Goal: Task Accomplishment & Management: Use online tool/utility

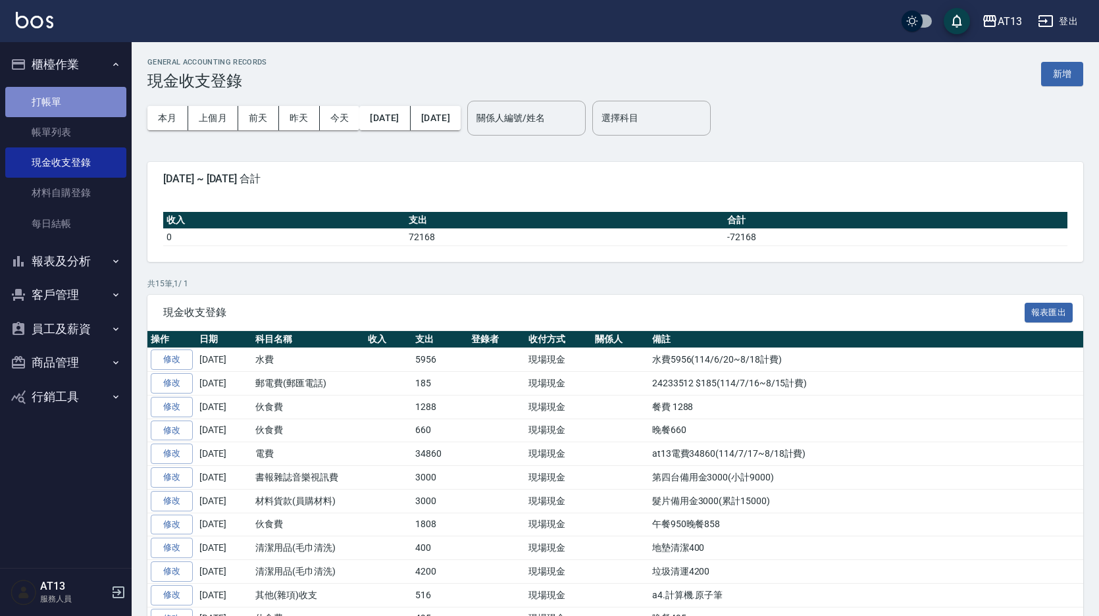
click at [21, 97] on link "打帳單" at bounding box center [65, 102] width 121 height 30
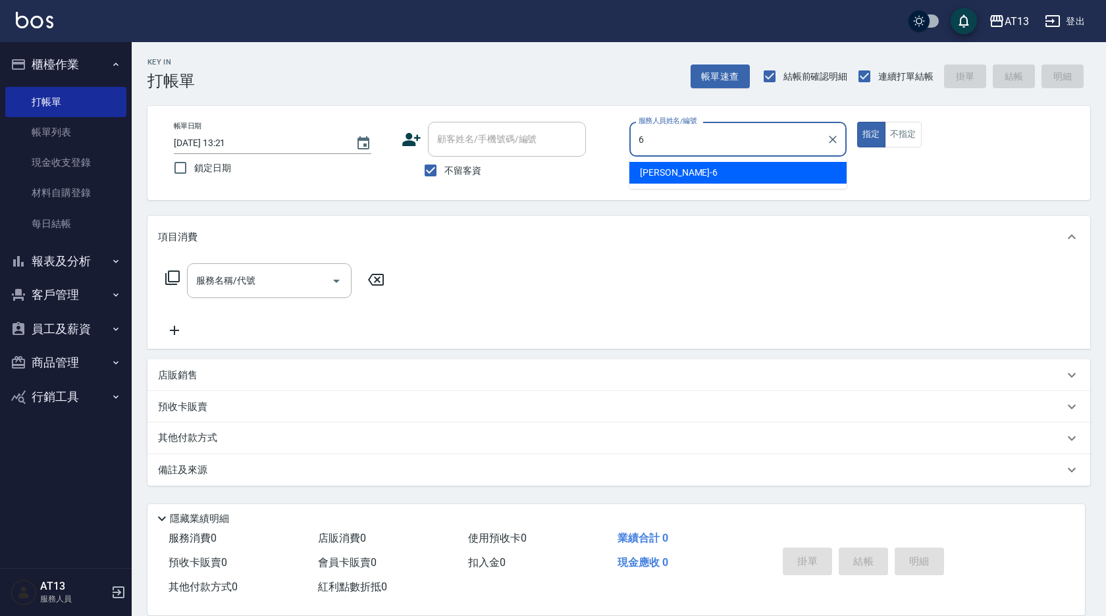
click at [747, 172] on div "亭妤 -6" at bounding box center [737, 173] width 217 height 22
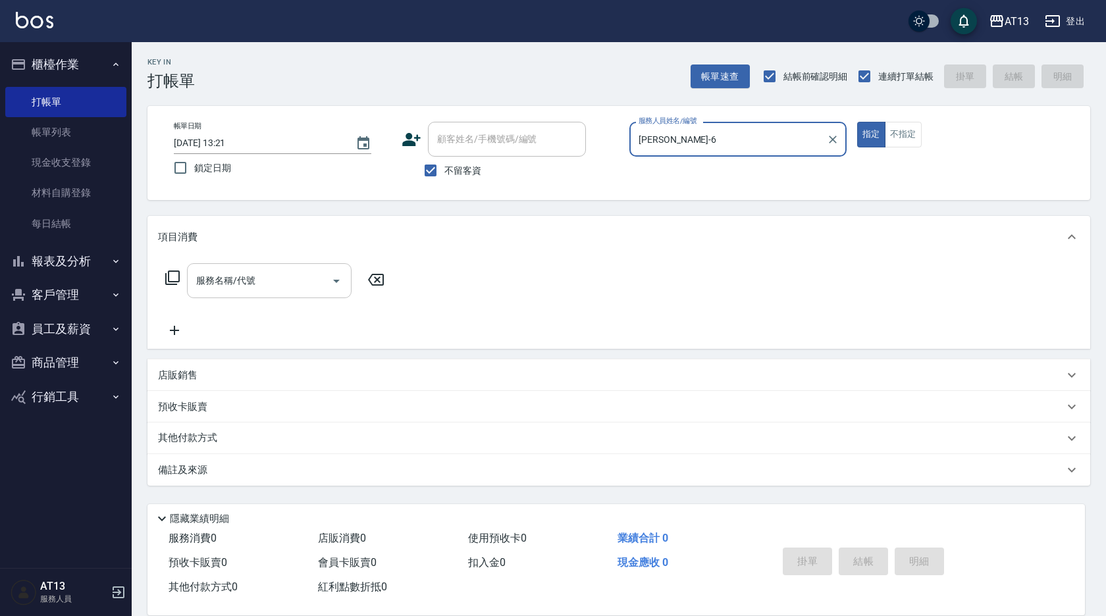
type input "[PERSON_NAME]-6"
click at [299, 285] on input "服務名稱/代號" at bounding box center [259, 280] width 133 height 23
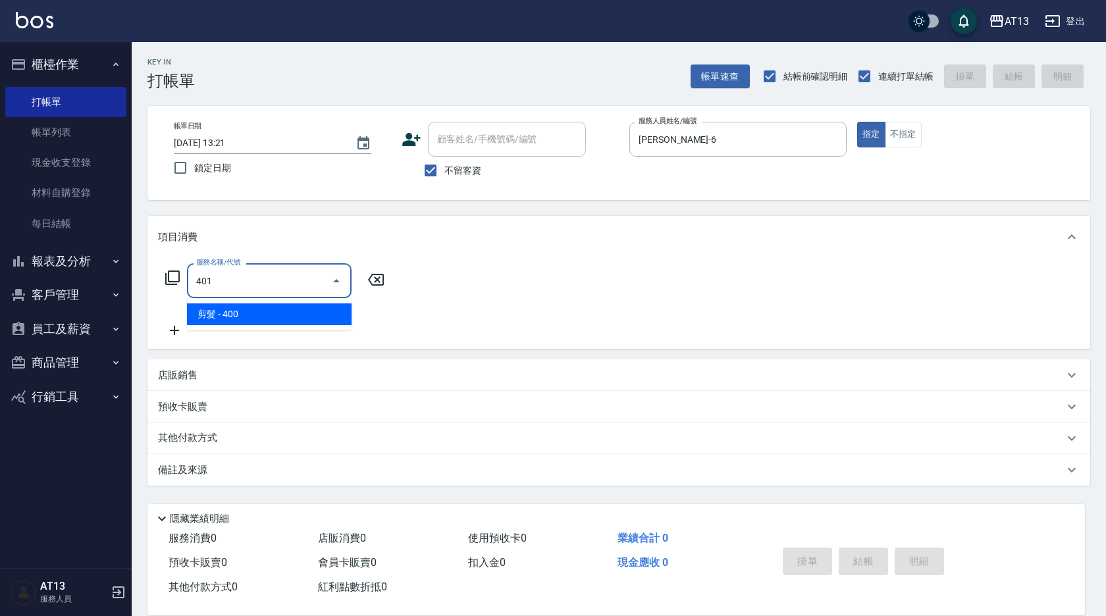
type input "剪髮(401)"
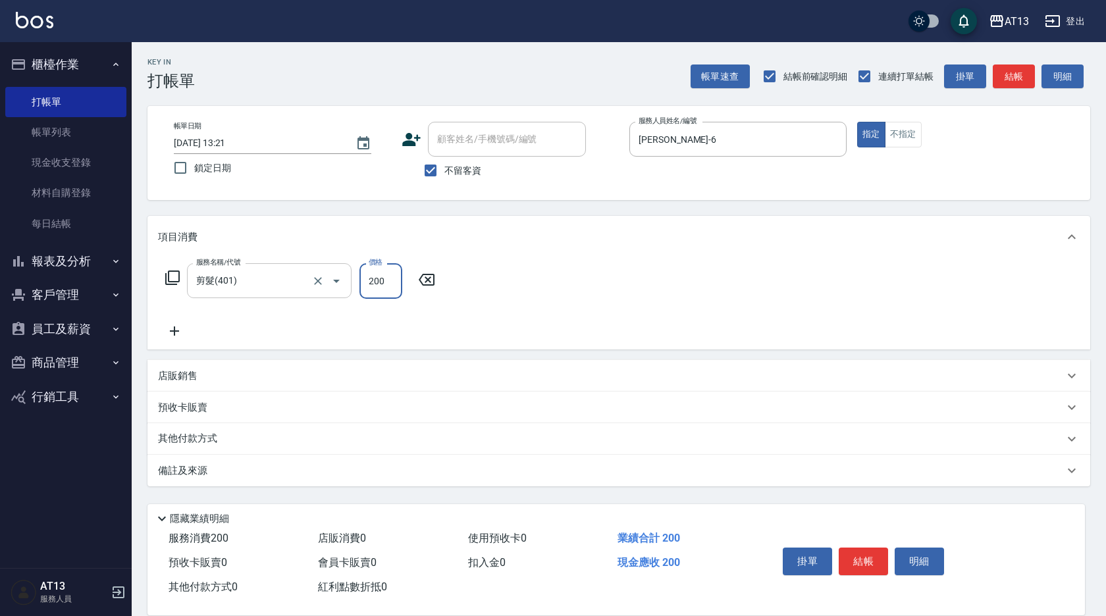
type input "200"
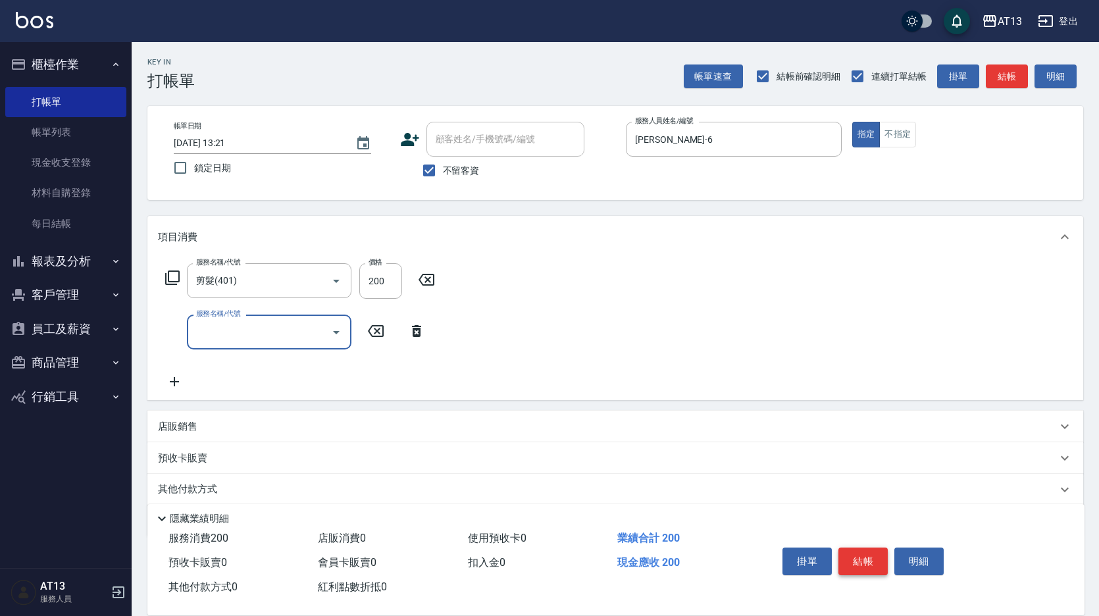
click at [854, 556] on button "結帳" at bounding box center [863, 562] width 49 height 28
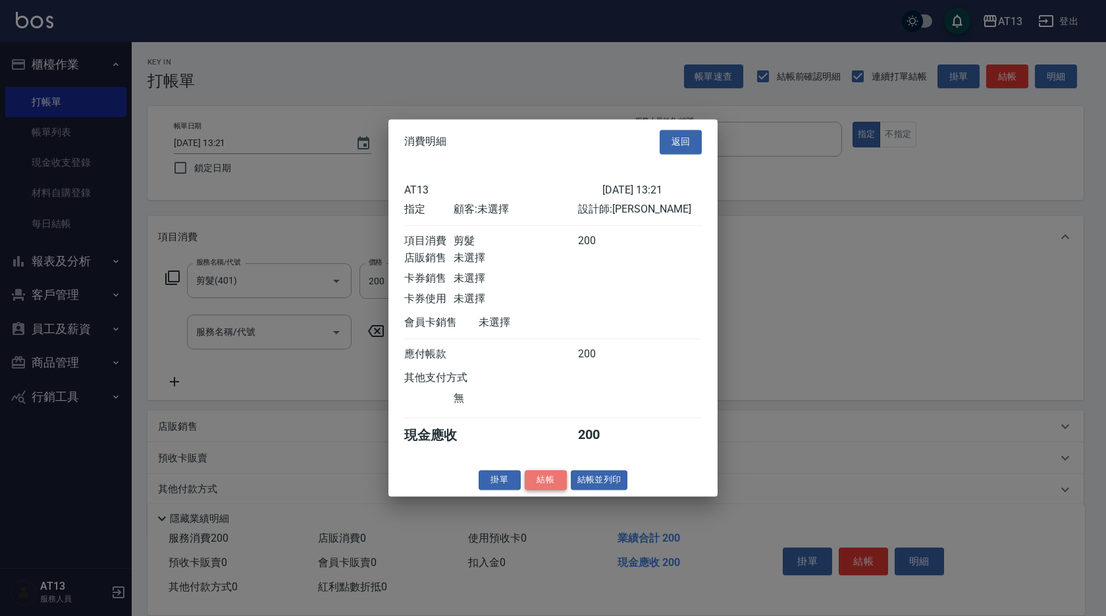
click at [542, 490] on button "結帳" at bounding box center [546, 480] width 42 height 20
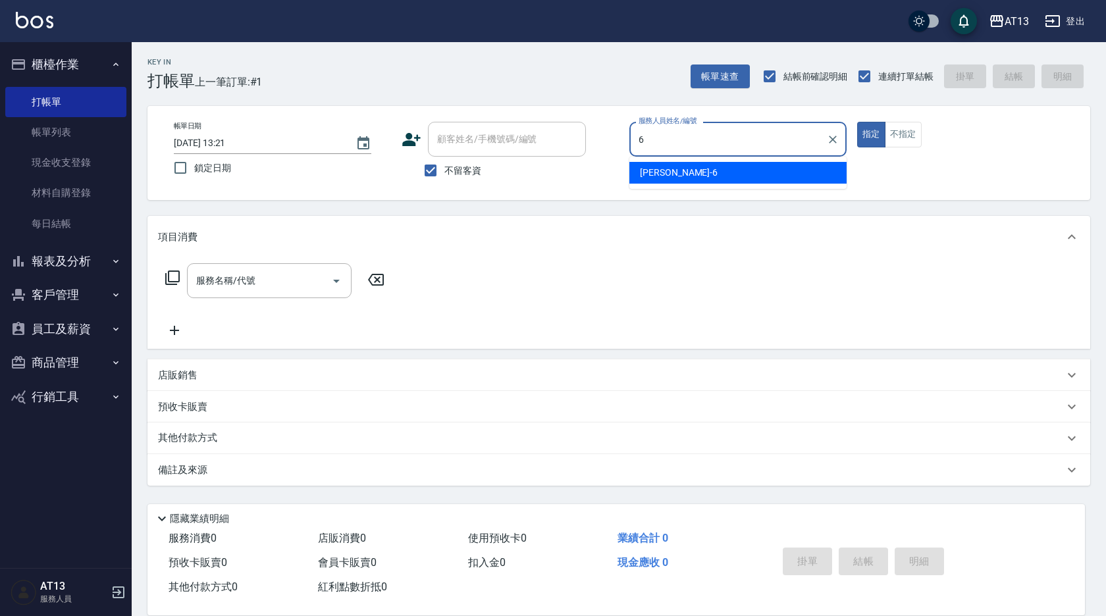
click at [669, 174] on div "亭妤 -6" at bounding box center [737, 173] width 217 height 22
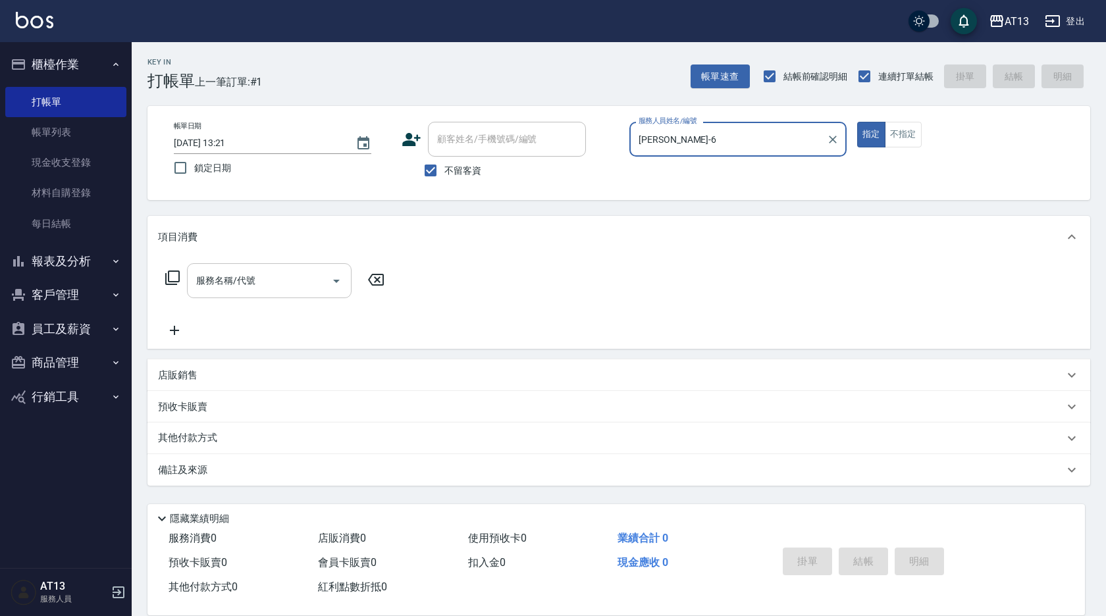
type input "[PERSON_NAME]-6"
click at [262, 286] on input "服務名稱/代號" at bounding box center [259, 280] width 133 height 23
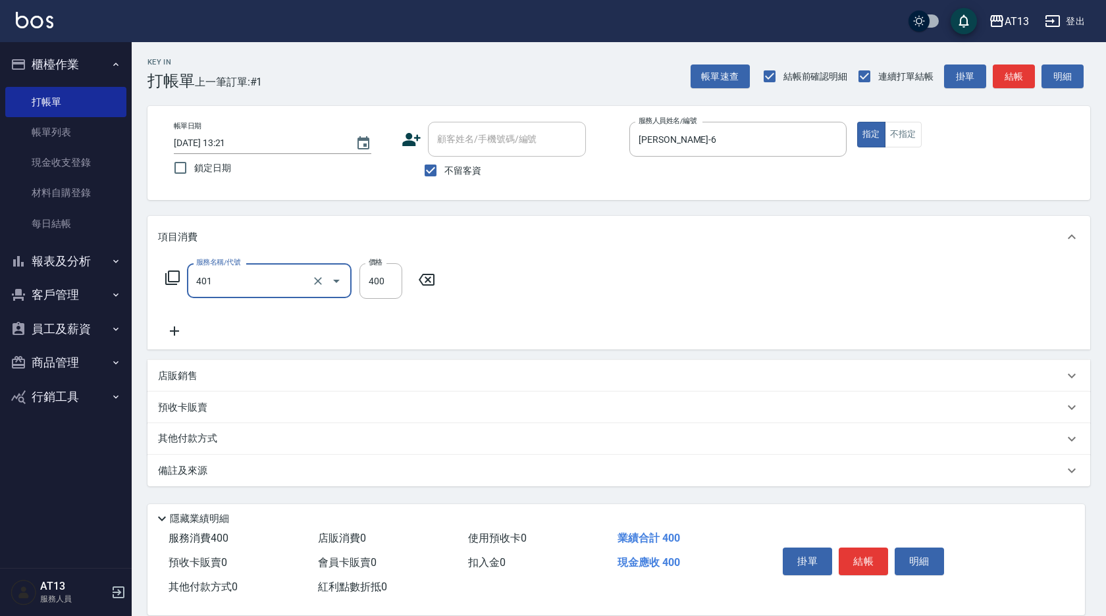
type input "剪髮(401)"
type input "350"
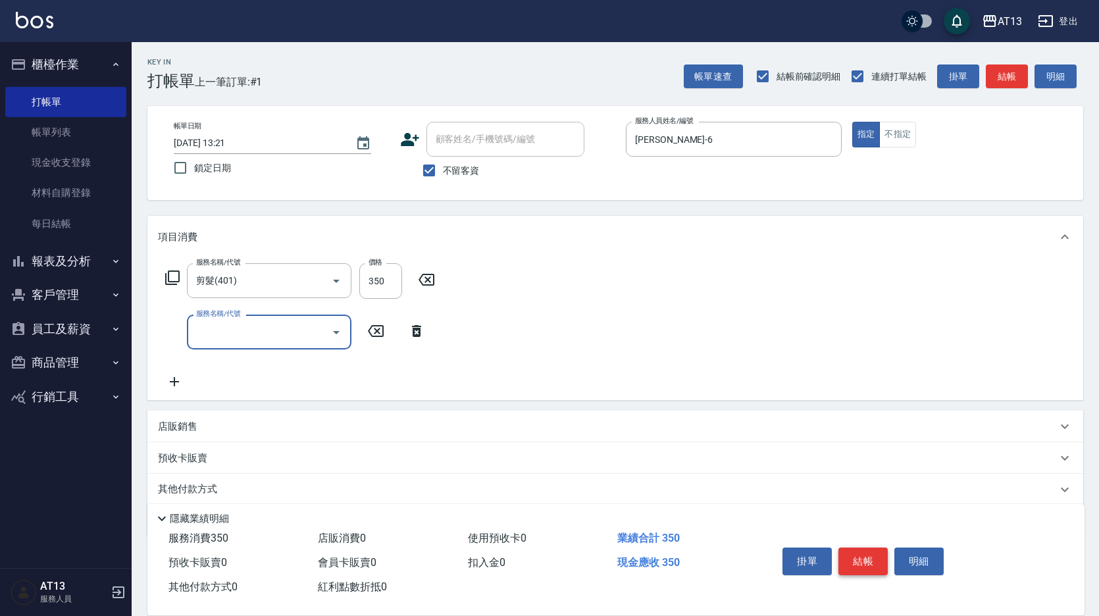
click at [859, 552] on button "結帳" at bounding box center [863, 562] width 49 height 28
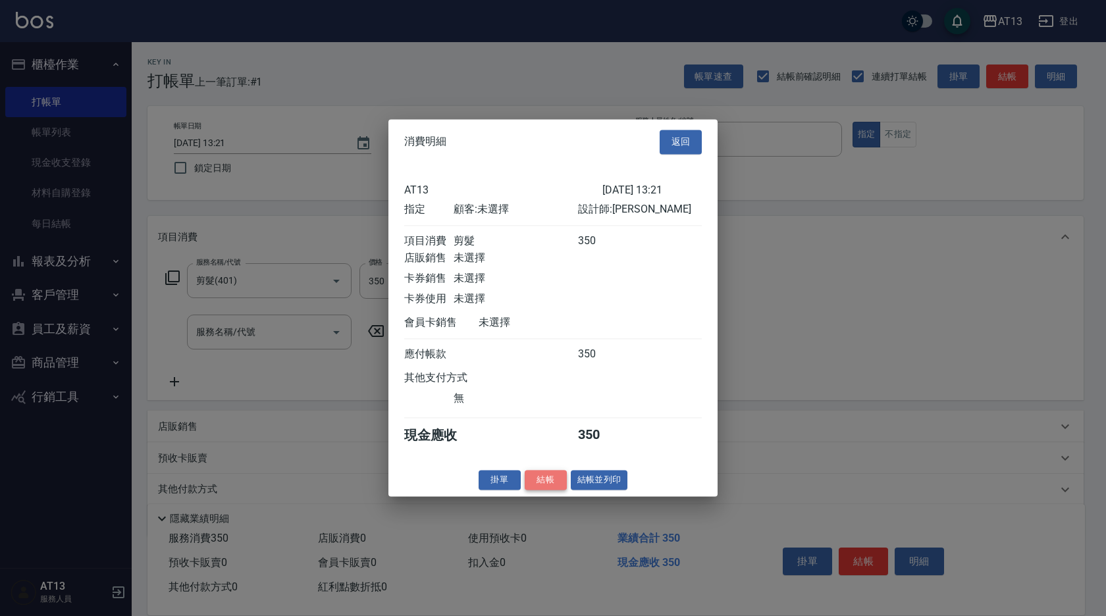
click at [563, 490] on button "結帳" at bounding box center [546, 480] width 42 height 20
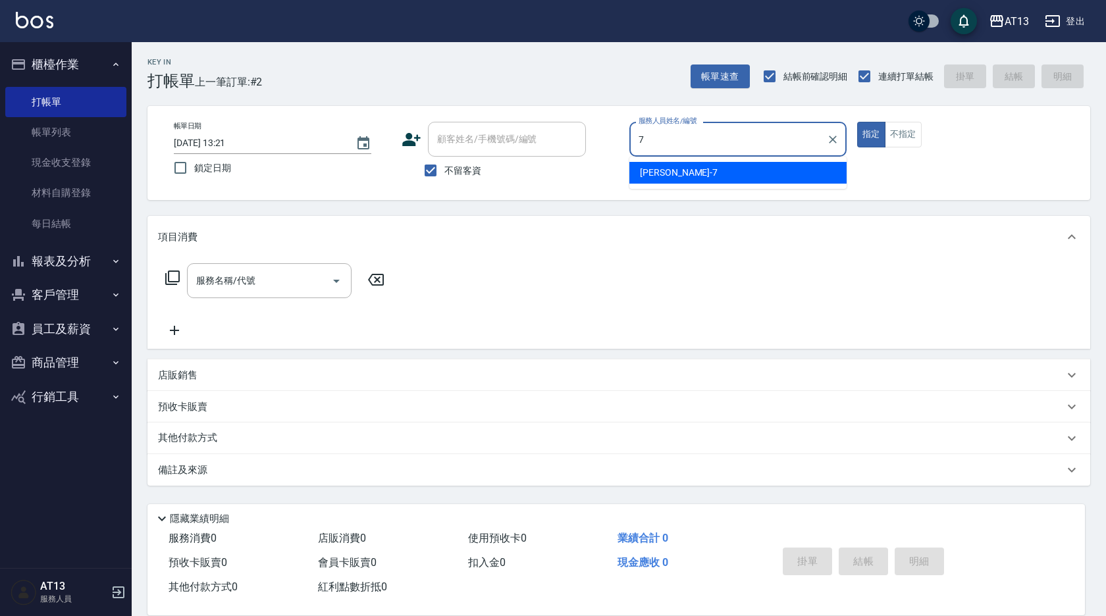
click at [648, 166] on span "[PERSON_NAME]-7" at bounding box center [679, 173] width 78 height 14
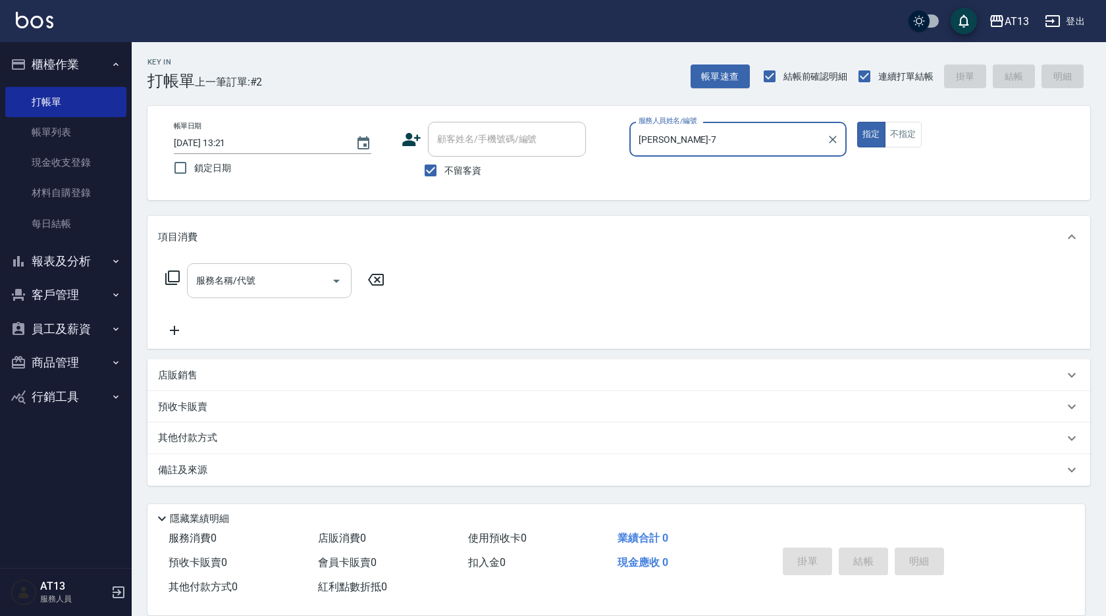
type input "[PERSON_NAME]-7"
click at [305, 282] on input "服務名稱/代號" at bounding box center [259, 280] width 133 height 23
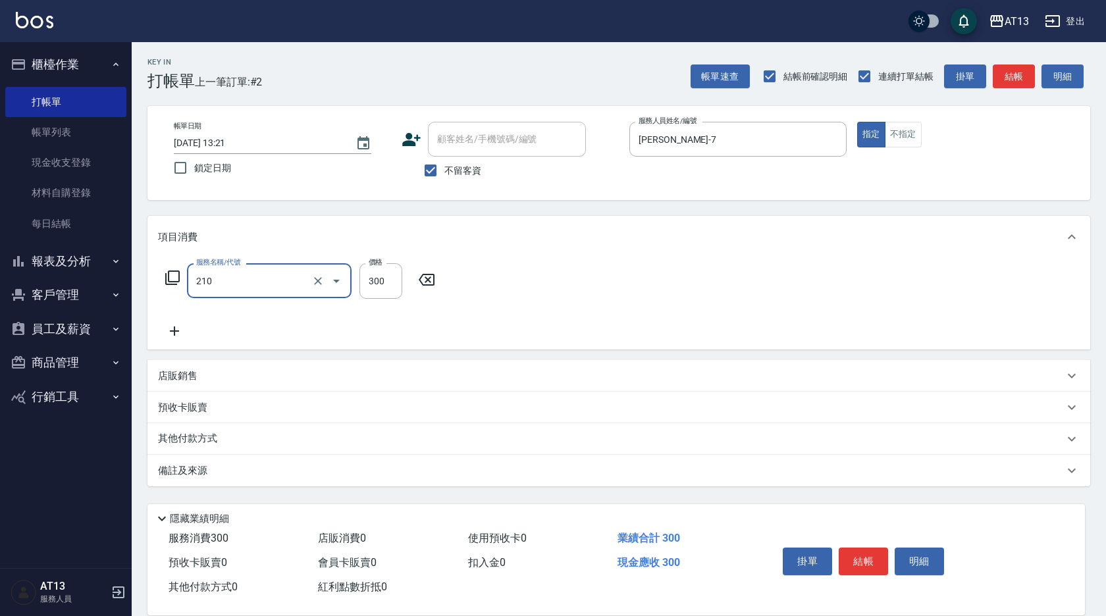
type input "[PERSON_NAME]洗髮精(210)"
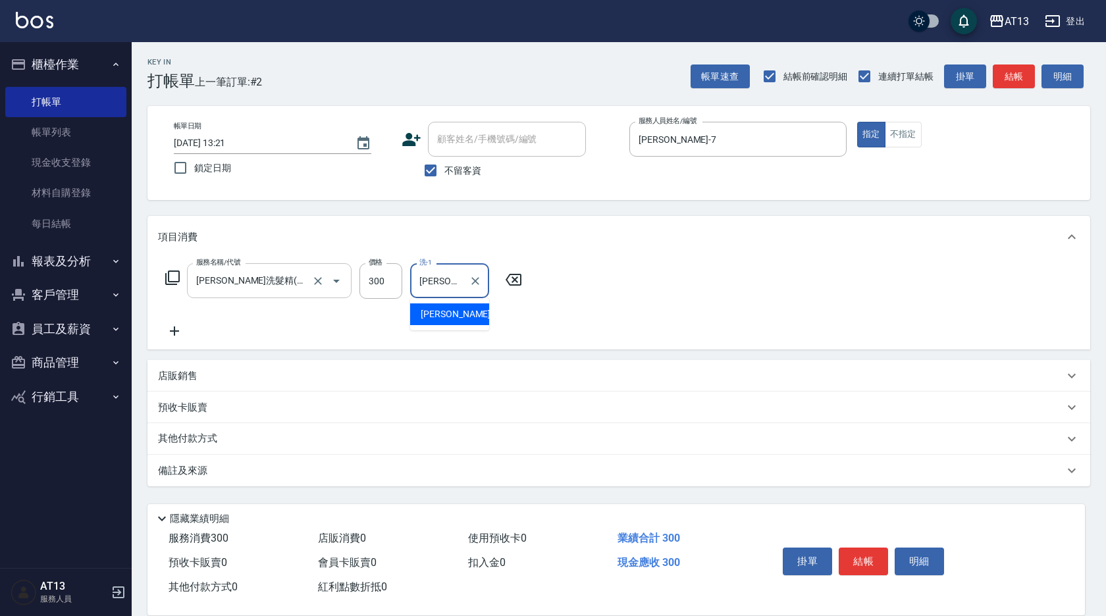
type input "[PERSON_NAME]-31"
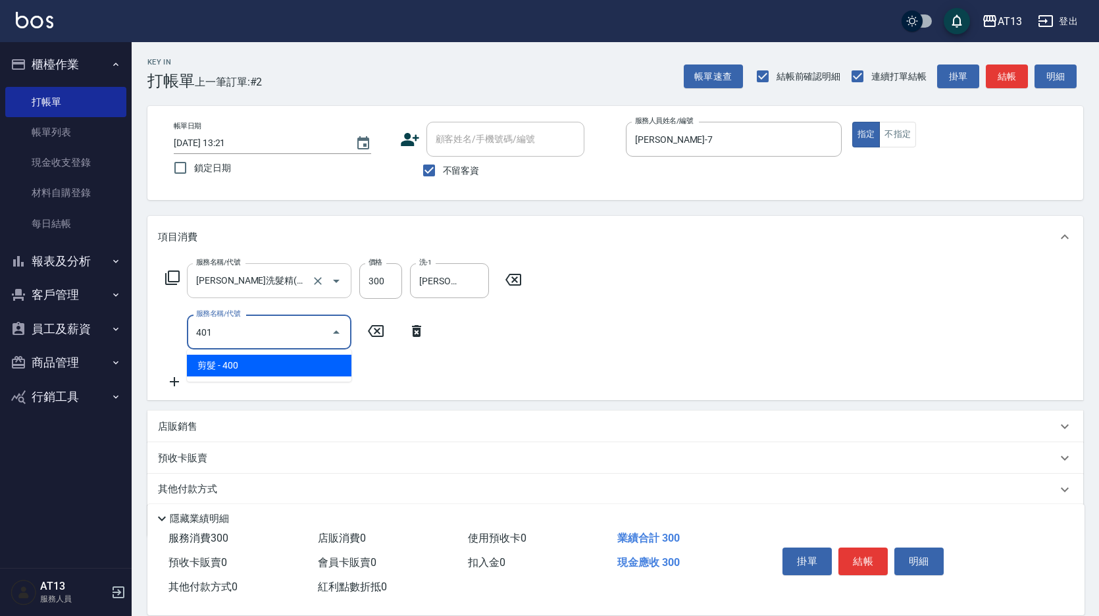
type input "剪髮(401)"
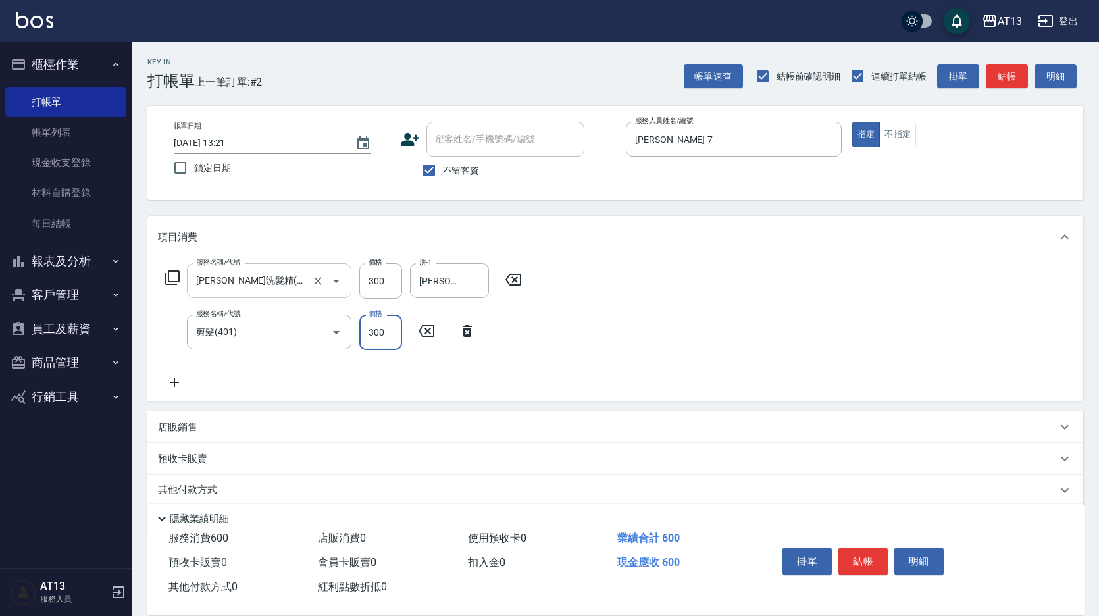
type input "300"
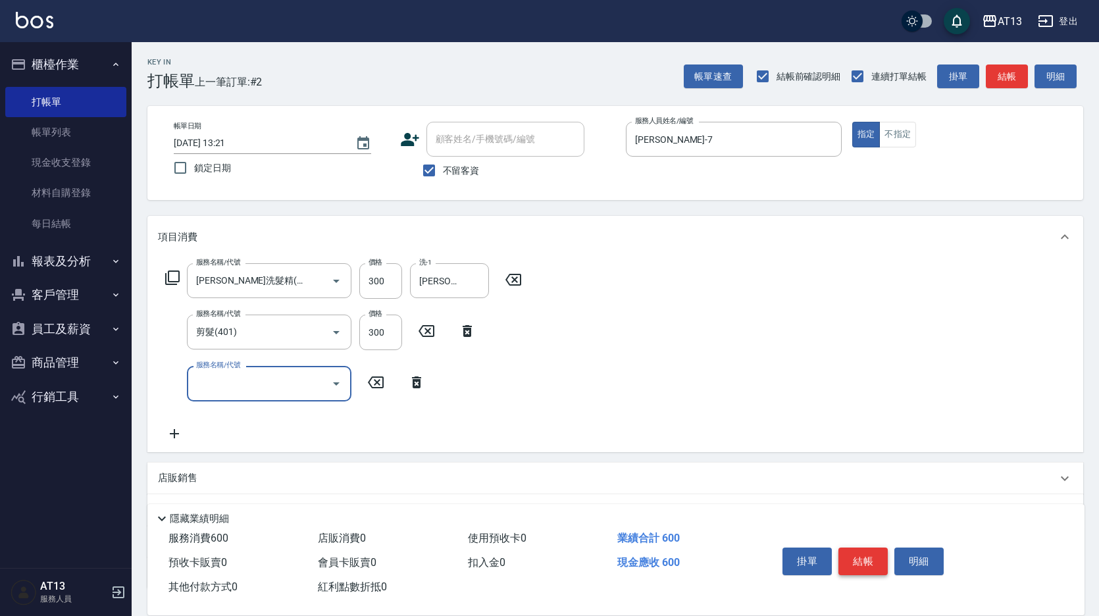
click at [882, 549] on button "結帳" at bounding box center [863, 562] width 49 height 28
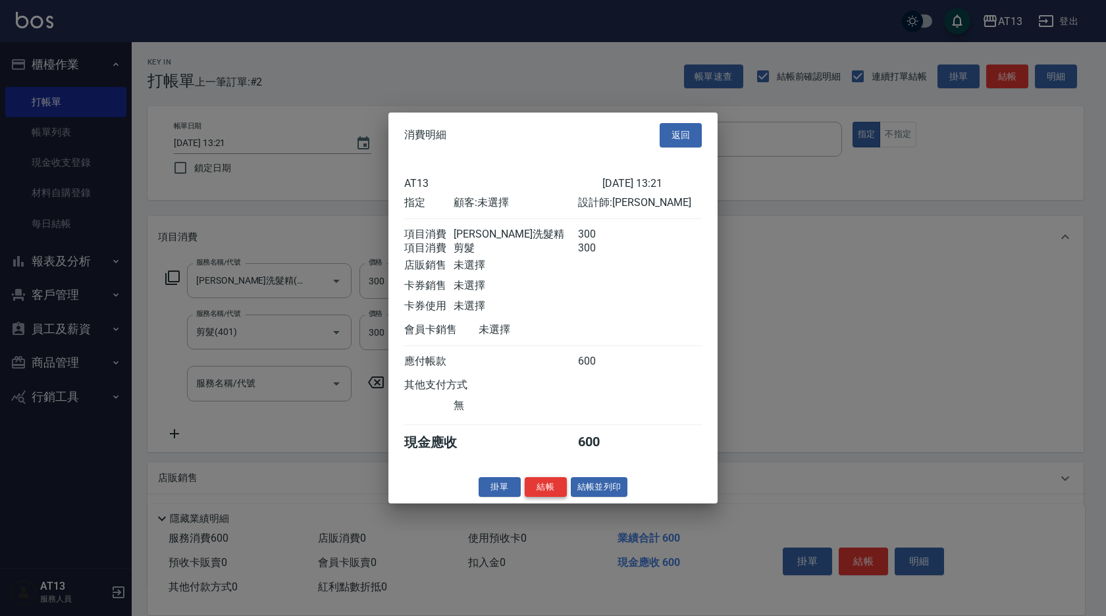
click at [545, 494] on button "結帳" at bounding box center [546, 487] width 42 height 20
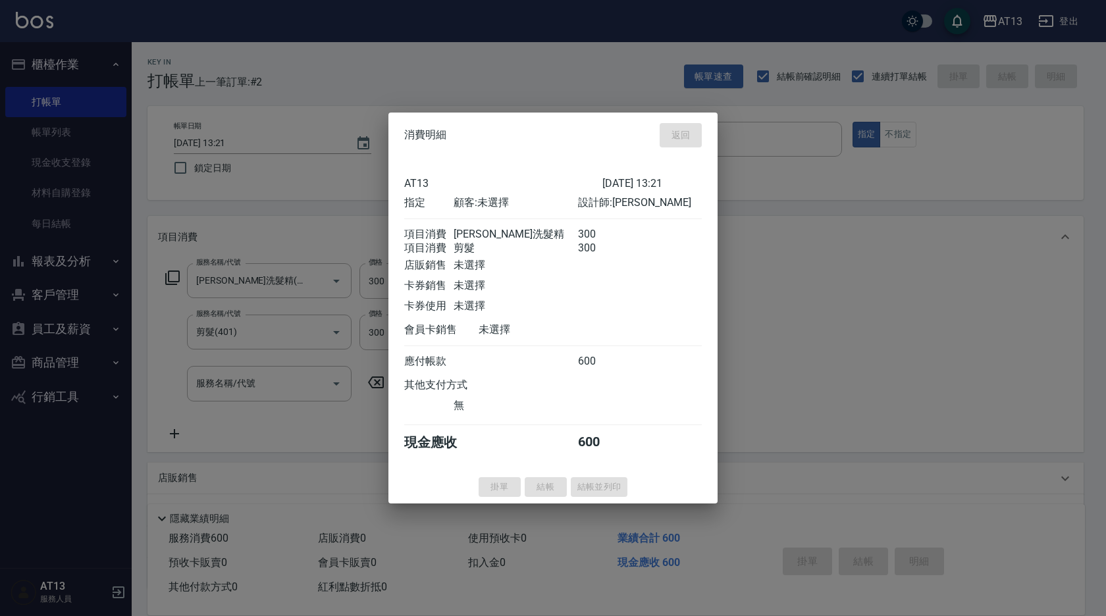
type input "[DATE] 13:22"
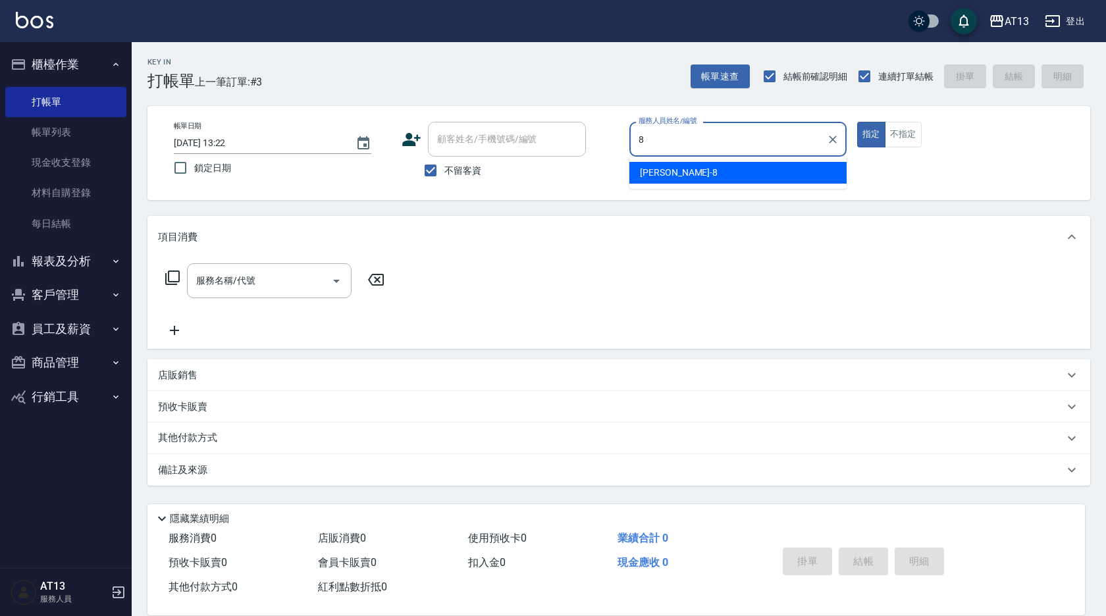
click at [679, 165] on div "[PERSON_NAME] -8" at bounding box center [737, 173] width 217 height 22
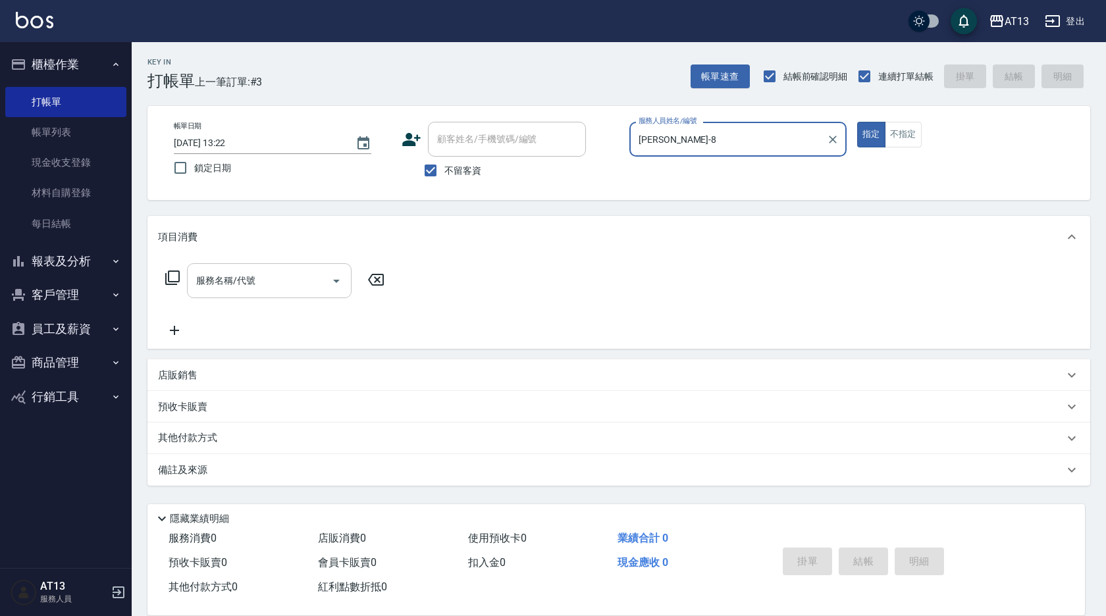
type input "[PERSON_NAME]-8"
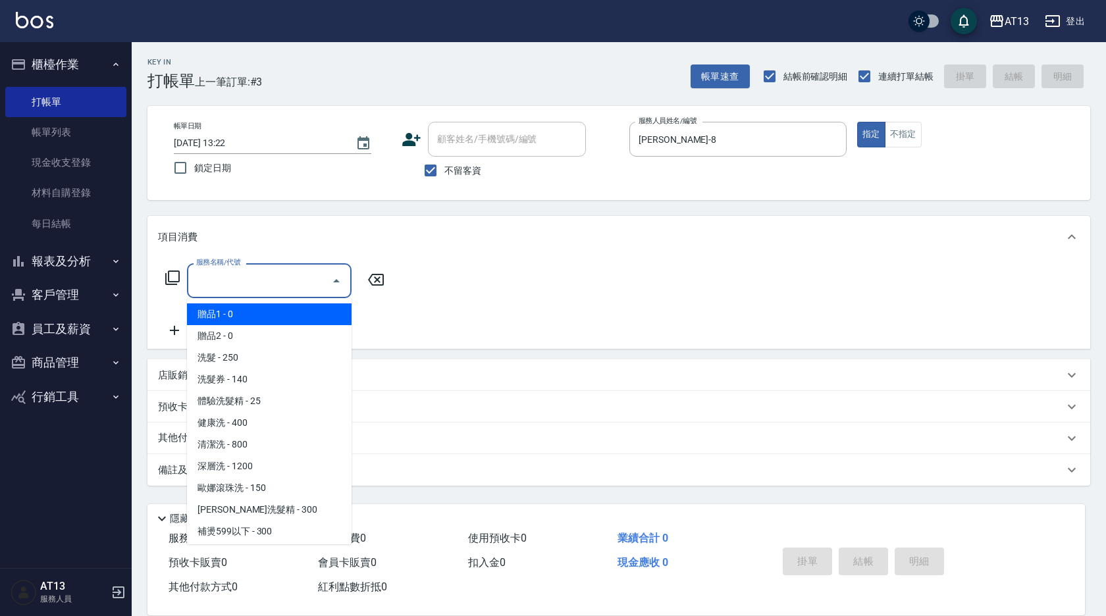
click at [228, 284] on div "服務名稱/代號 服務名稱/代號" at bounding box center [269, 280] width 165 height 35
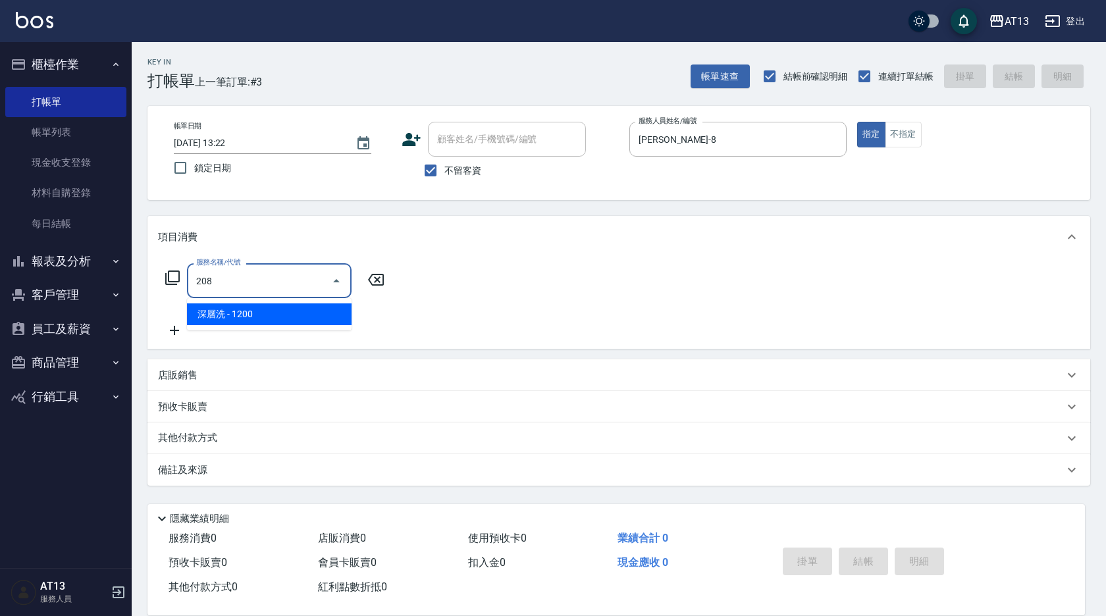
type input "深層洗(208)"
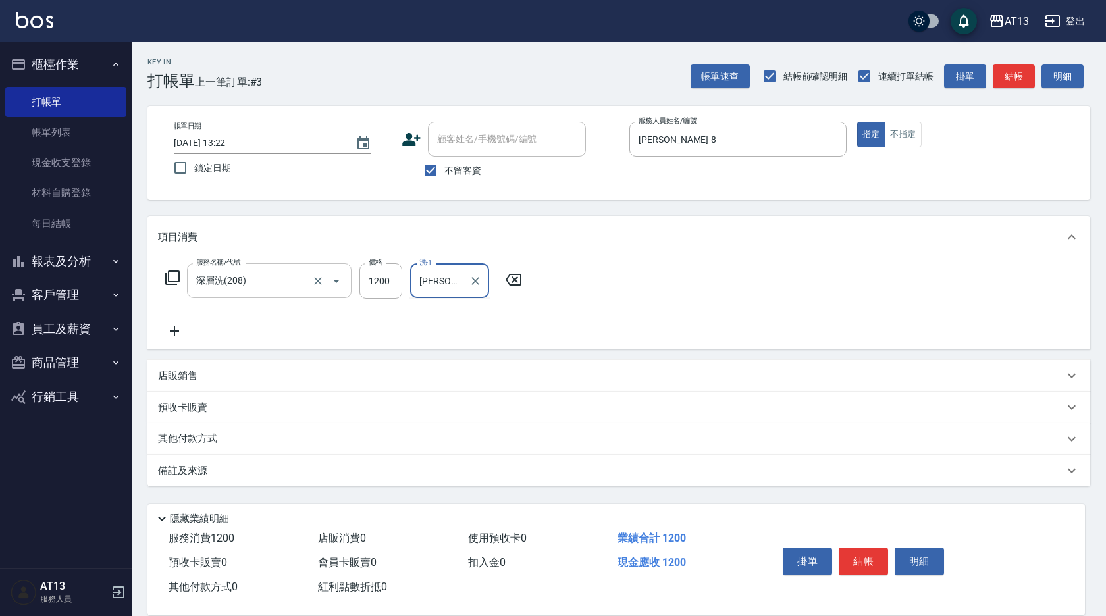
type input "[PERSON_NAME]-29"
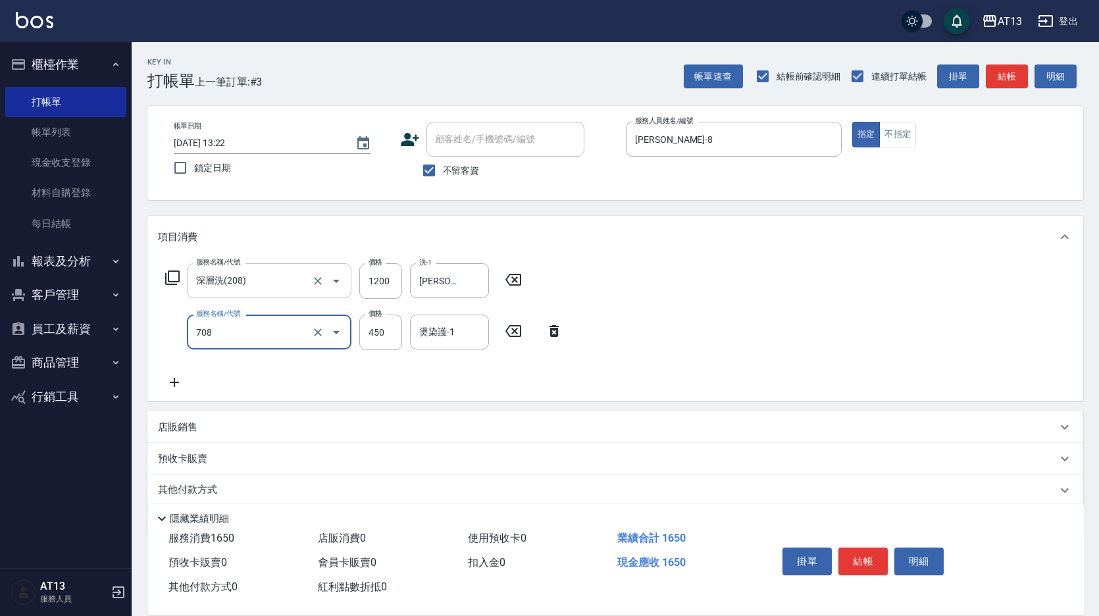
type input "松島舞鶴450(708)"
type input "[PERSON_NAME]-29"
click at [799, 348] on div "服務名稱/代號 深層洗(208) 服務名稱/代號 價格 1200 價格 洗-1 妤宸-29 洗-1 服務名稱/代號 松島舞鶴450(708) 服務名稱/代號 …" at bounding box center [615, 329] width 936 height 143
click at [868, 549] on button "結帳" at bounding box center [863, 562] width 49 height 28
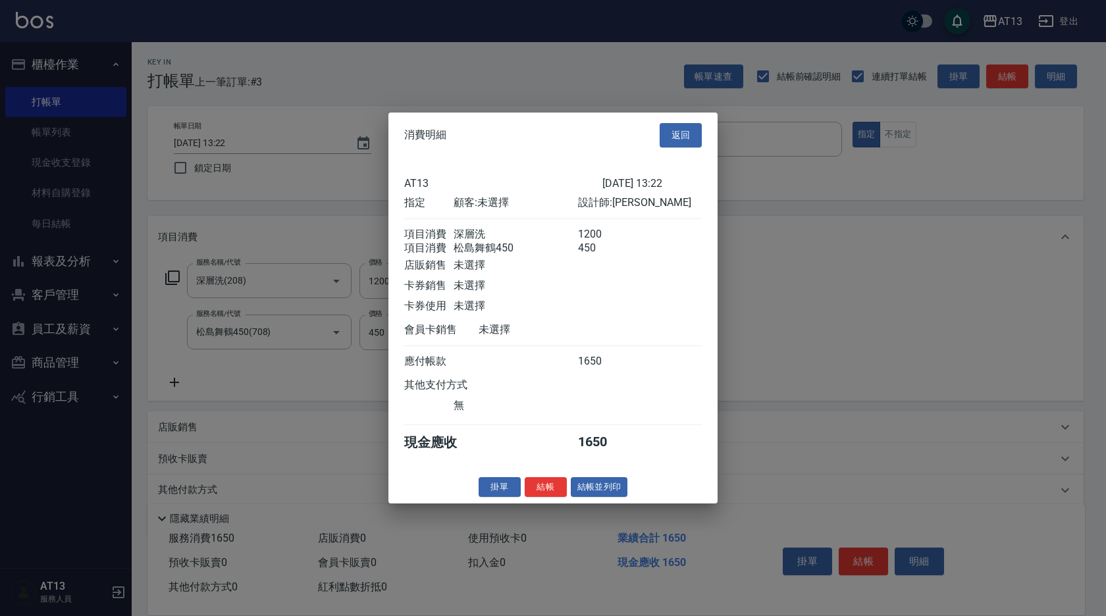
click at [557, 497] on button "結帳" at bounding box center [546, 487] width 42 height 20
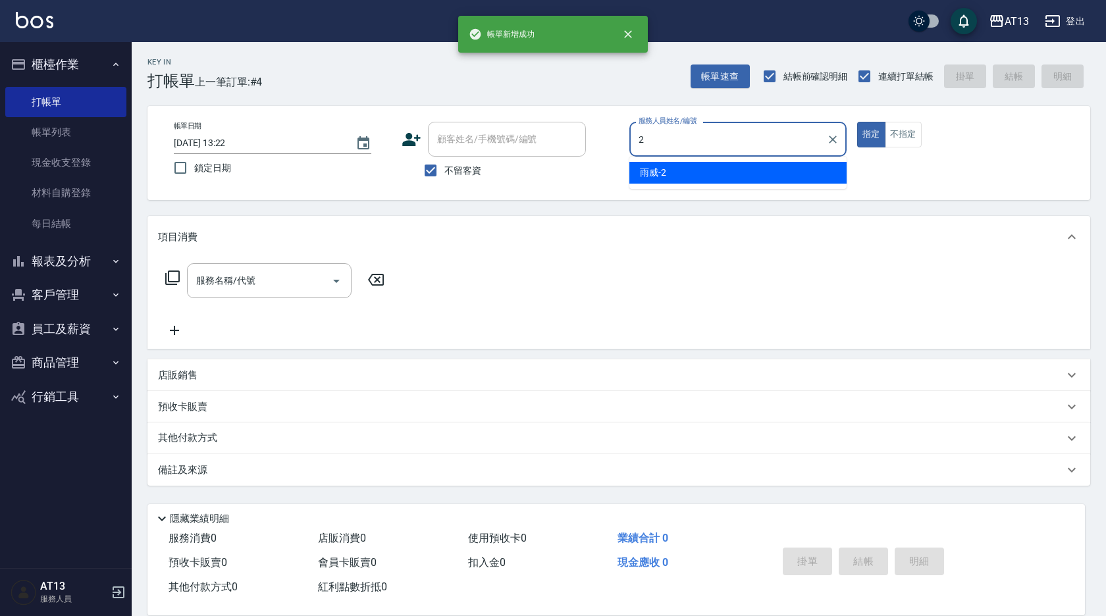
click at [735, 170] on div "雨威 -2" at bounding box center [737, 173] width 217 height 22
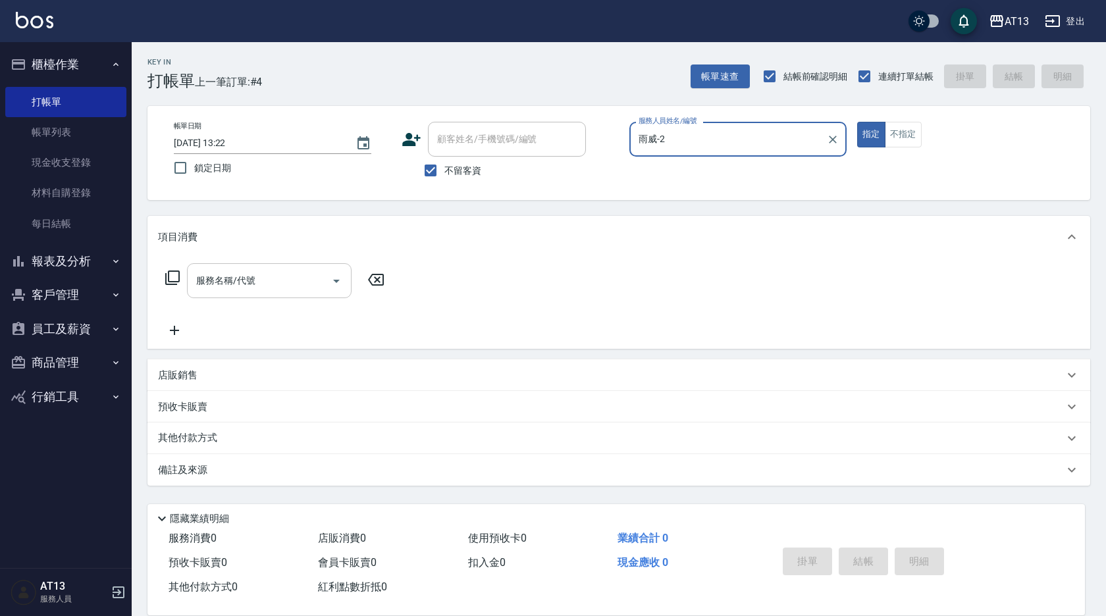
type input "雨威-2"
click at [259, 286] on input "服務名稱/代號" at bounding box center [259, 280] width 133 height 23
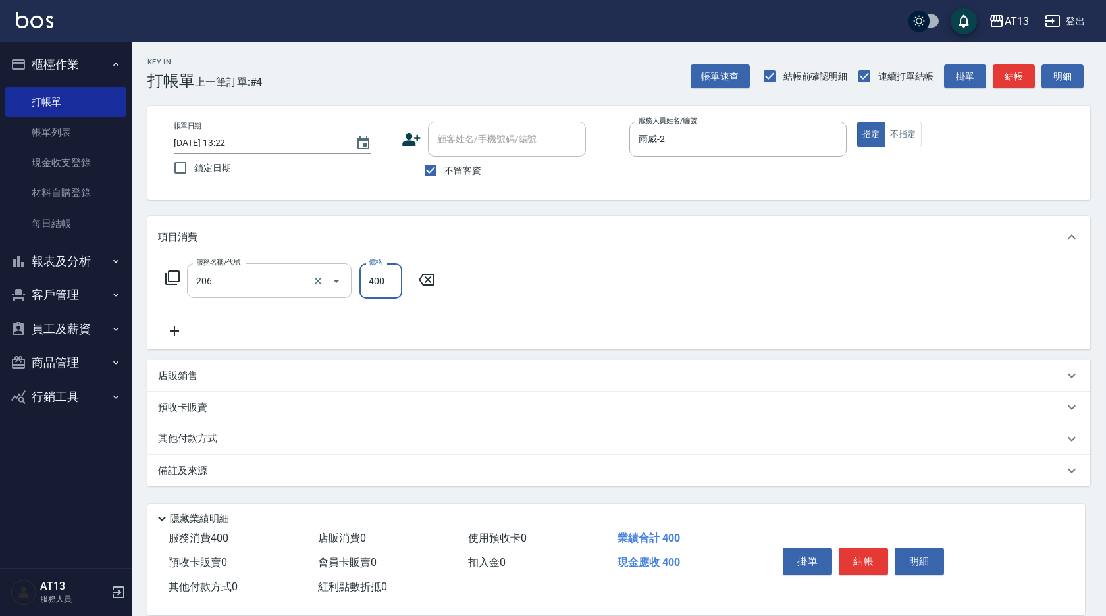
type input "健康洗(206)"
type input "雨威-2"
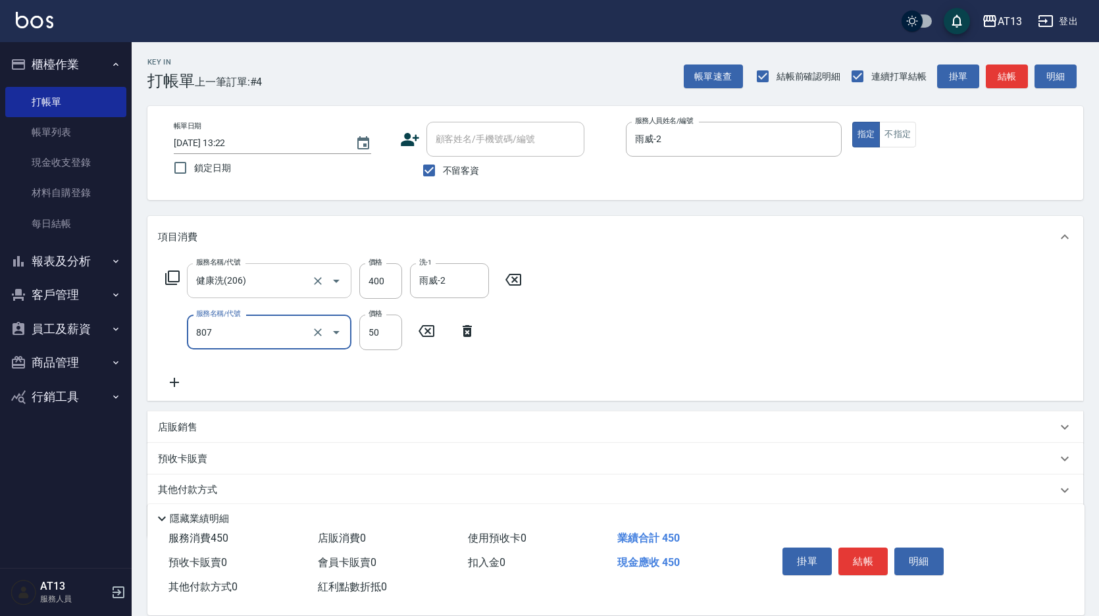
type input "TG護髮素(潤絲)(807)"
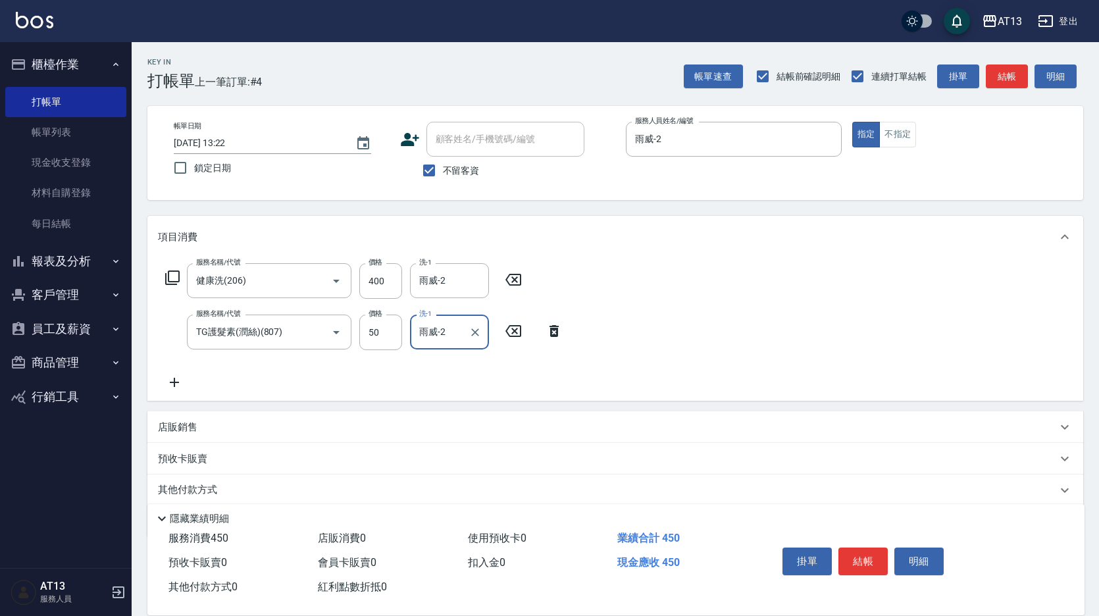
type input "雨威-2"
click at [850, 548] on button "結帳" at bounding box center [863, 562] width 49 height 28
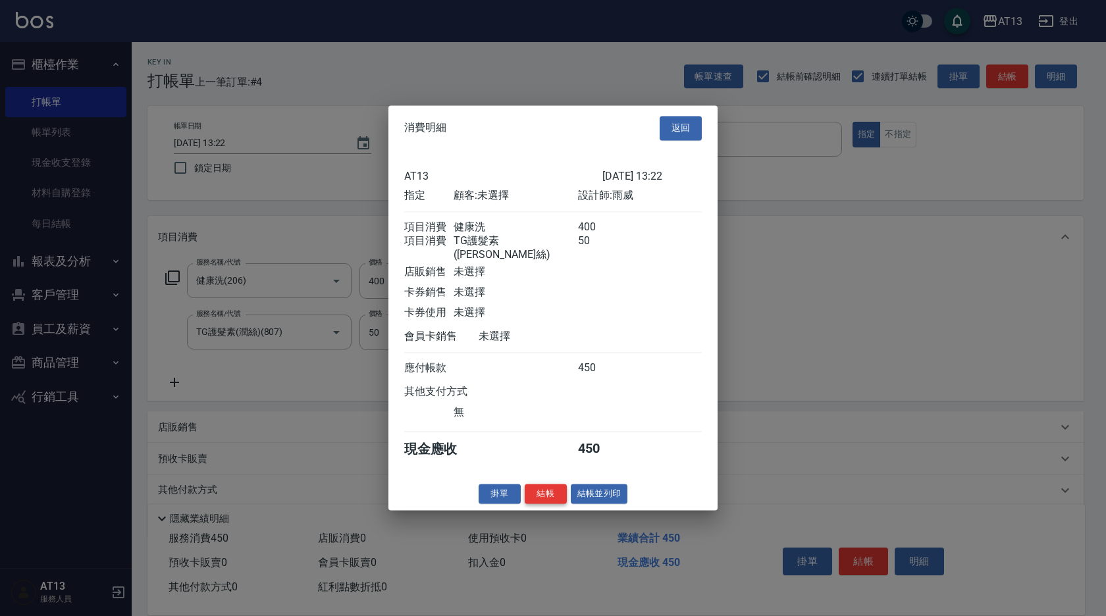
click at [552, 490] on button "結帳" at bounding box center [546, 494] width 42 height 20
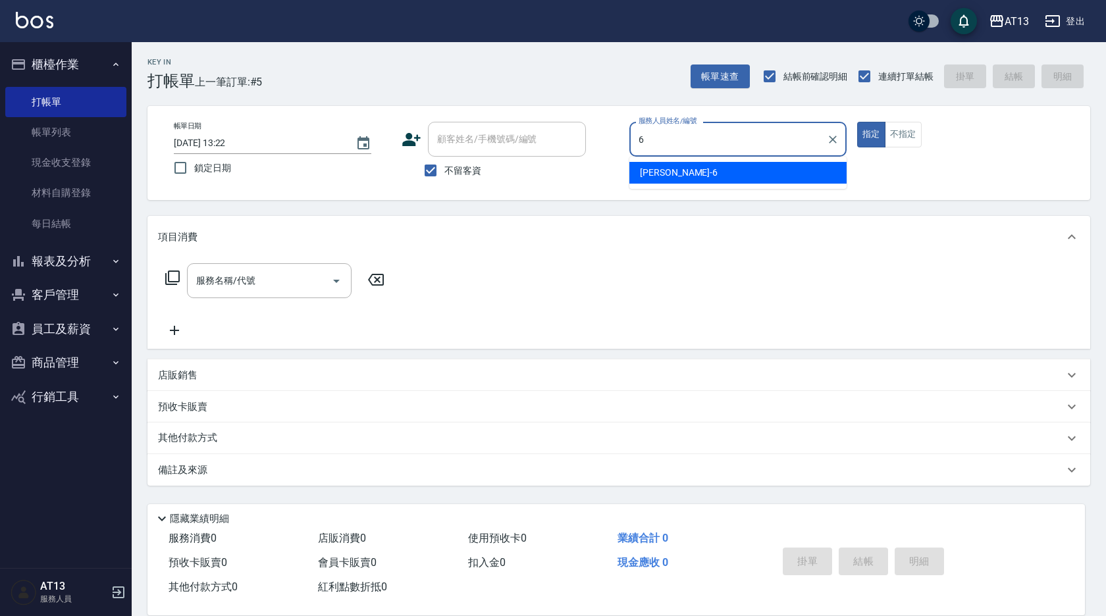
click at [675, 176] on div "亭妤 -6" at bounding box center [737, 173] width 217 height 22
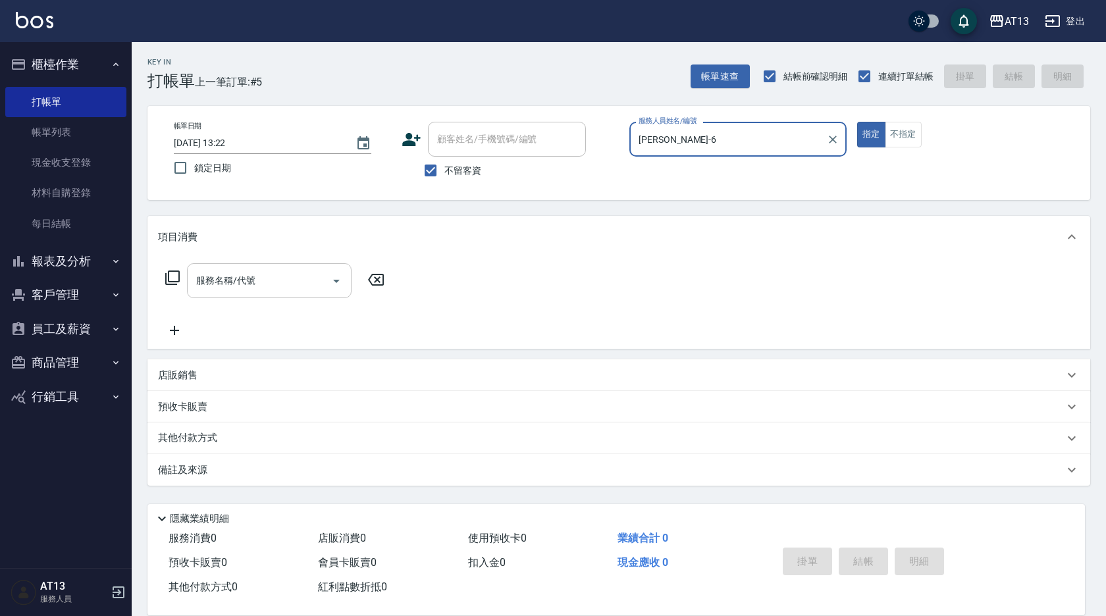
type input "[PERSON_NAME]-6"
click at [280, 283] on input "服務名稱/代號" at bounding box center [259, 280] width 133 height 23
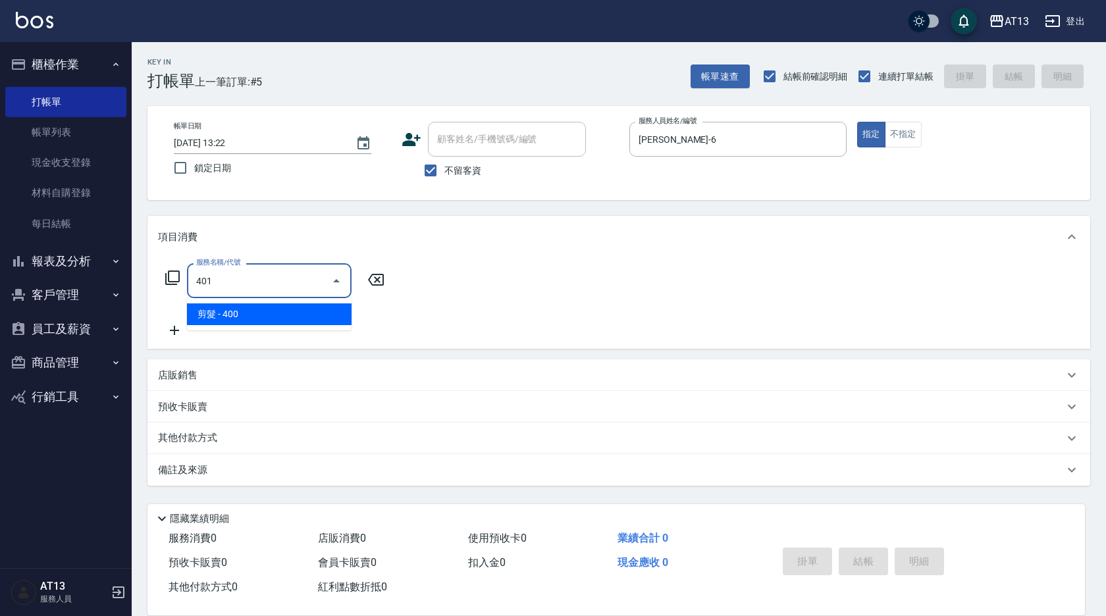
type input "剪髮(401)"
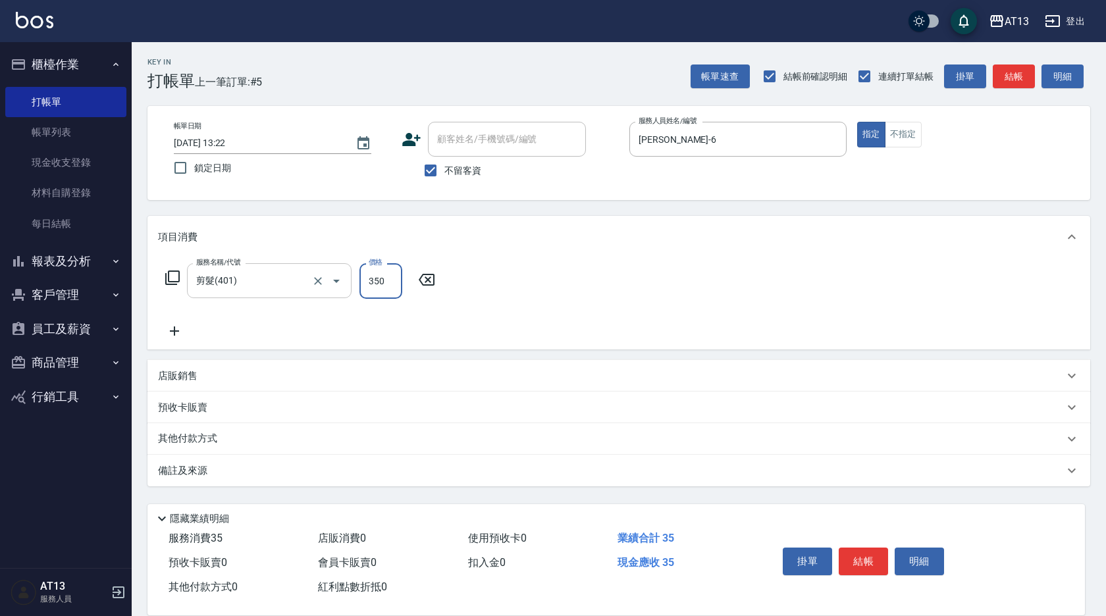
type input "350"
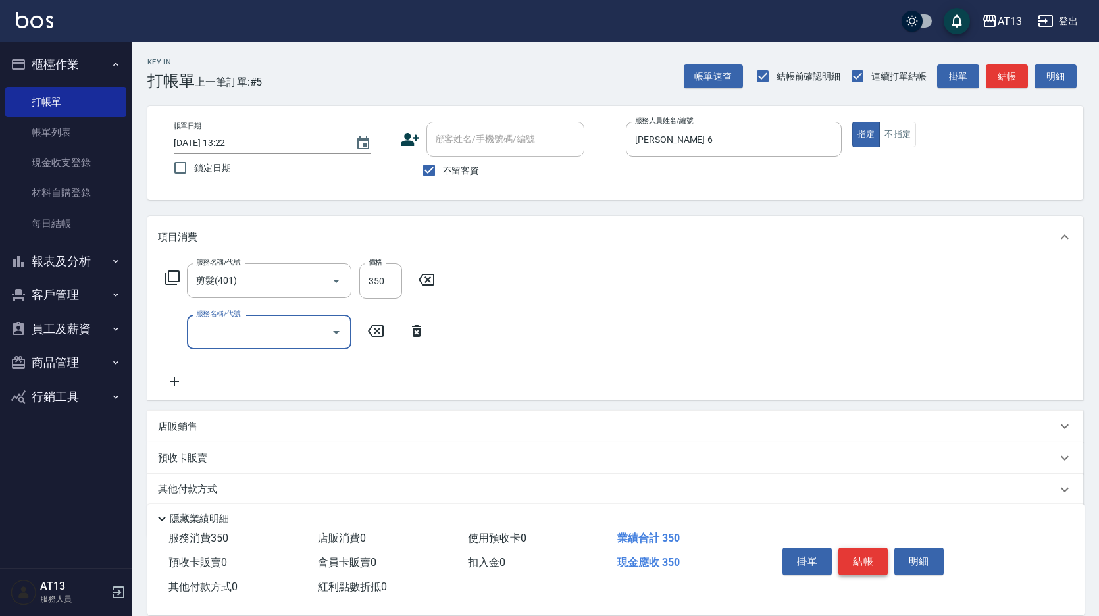
click at [852, 548] on button "結帳" at bounding box center [863, 562] width 49 height 28
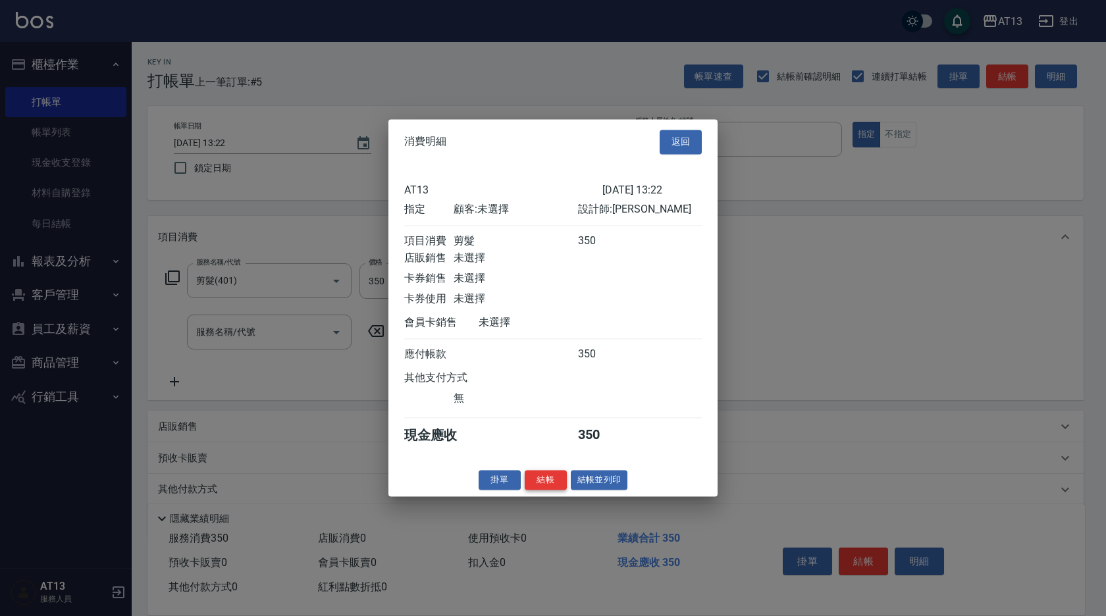
click at [548, 490] on button "結帳" at bounding box center [546, 480] width 42 height 20
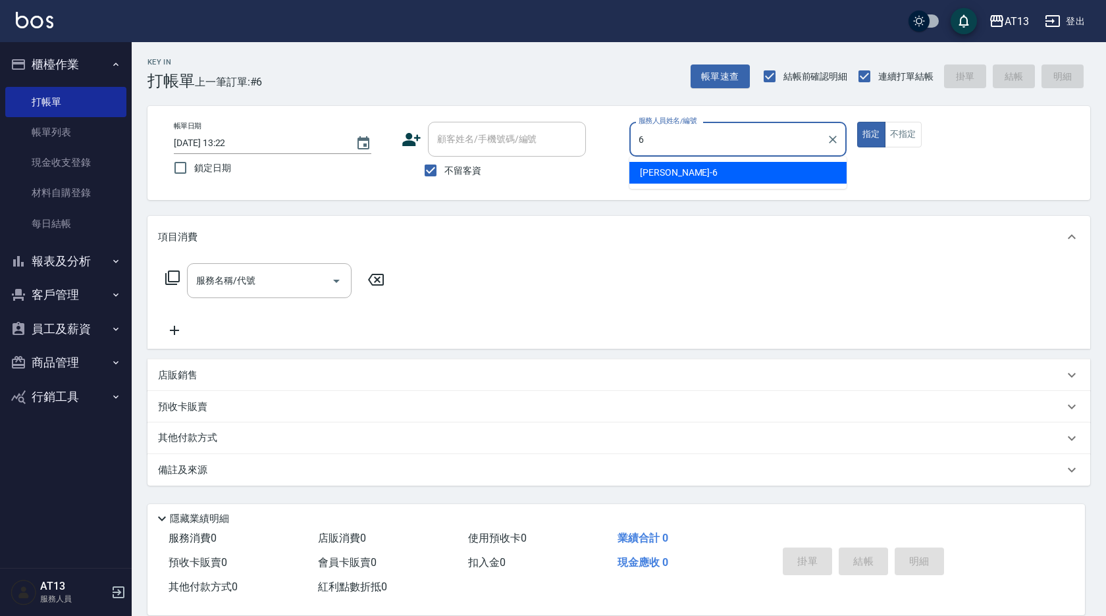
click at [664, 168] on span "亭妤 -6" at bounding box center [679, 173] width 78 height 14
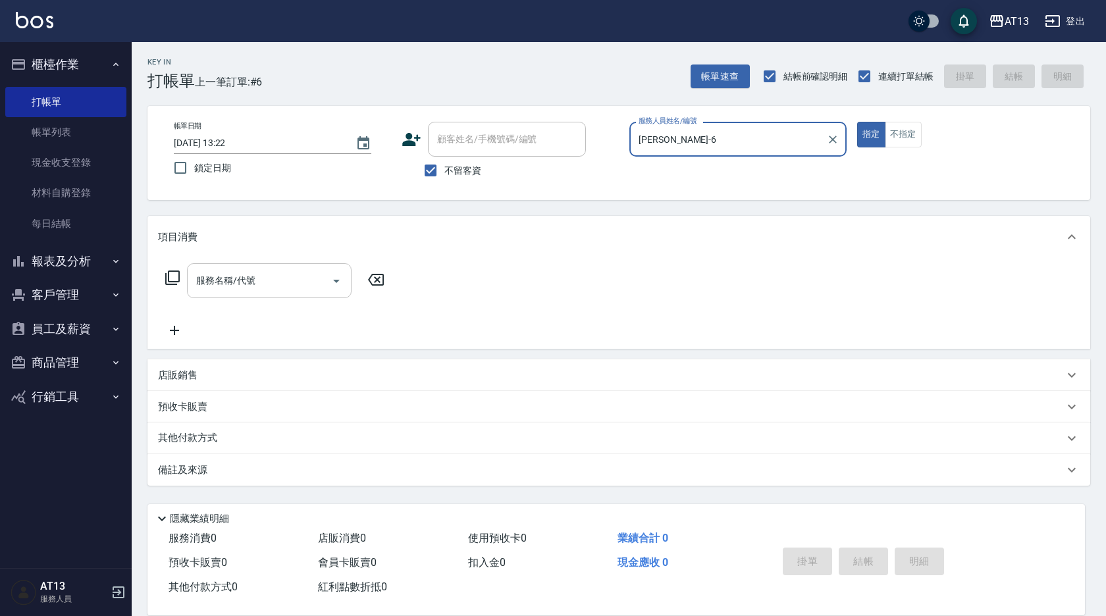
type input "[PERSON_NAME]-6"
click at [252, 280] on input "服務名稱/代號" at bounding box center [259, 280] width 133 height 23
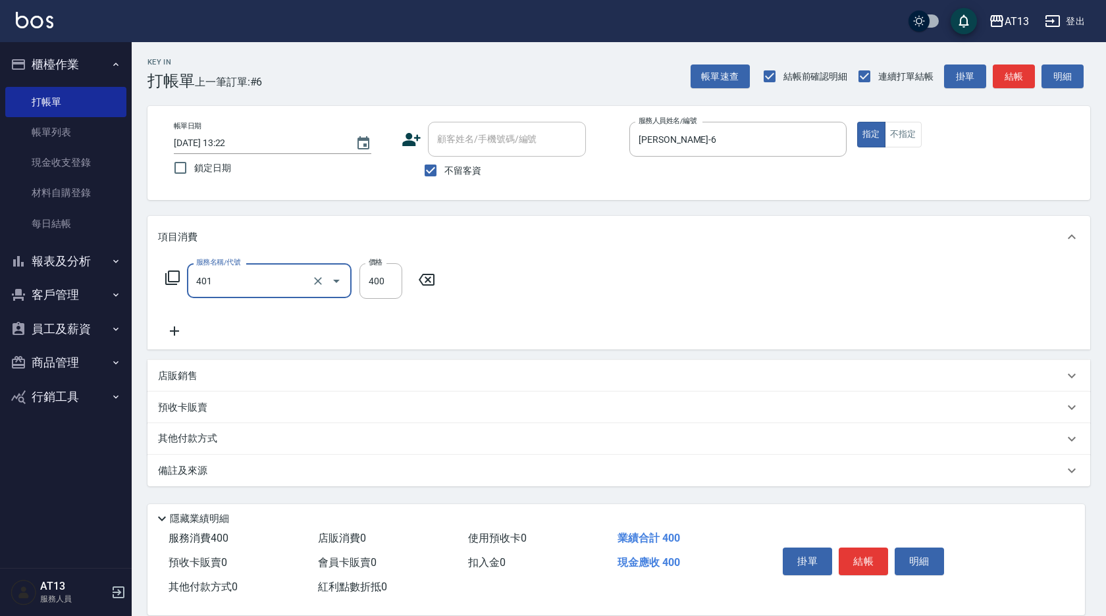
type input "剪髮(401)"
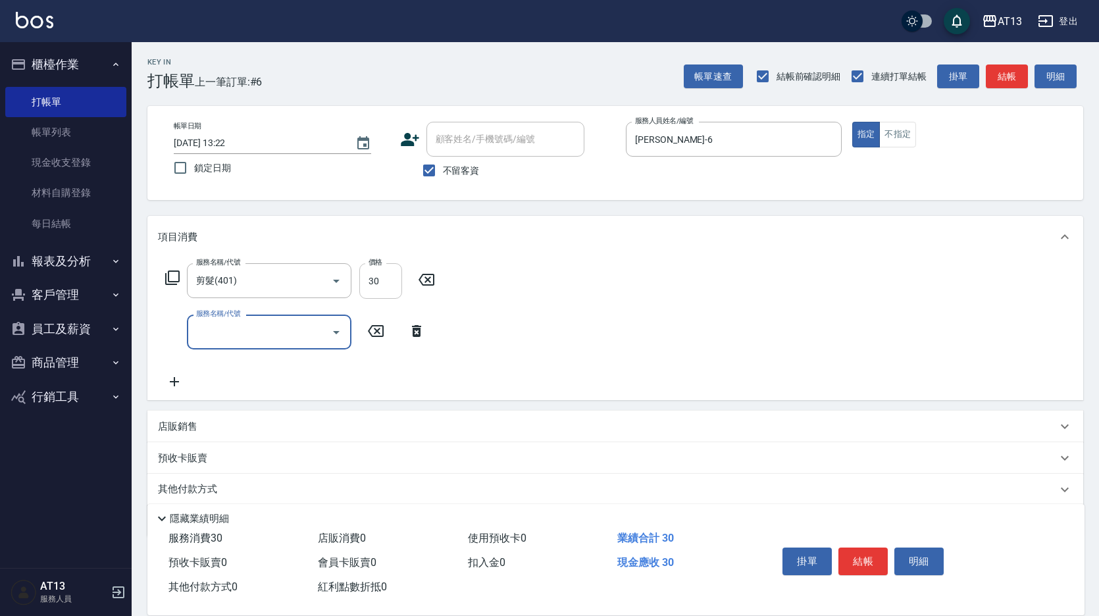
click at [394, 276] on input "30" at bounding box center [380, 281] width 43 height 36
type input "300"
drag, startPoint x: 550, startPoint y: 285, endPoint x: 557, endPoint y: 285, distance: 7.2
click at [550, 285] on div "服務名稱/代號 剪髮(401) 服務名稱/代號 價格 300 價格 服務名稱/代號 服務名稱/代號" at bounding box center [615, 329] width 936 height 142
click at [862, 548] on button "結帳" at bounding box center [863, 562] width 49 height 28
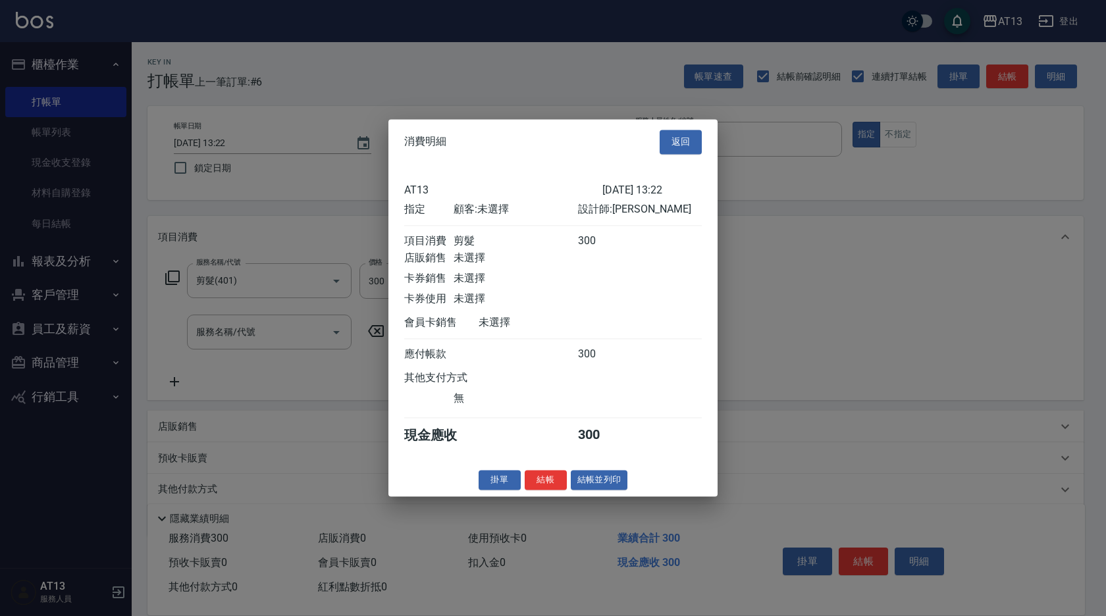
click at [538, 488] on button "結帳" at bounding box center [546, 480] width 42 height 20
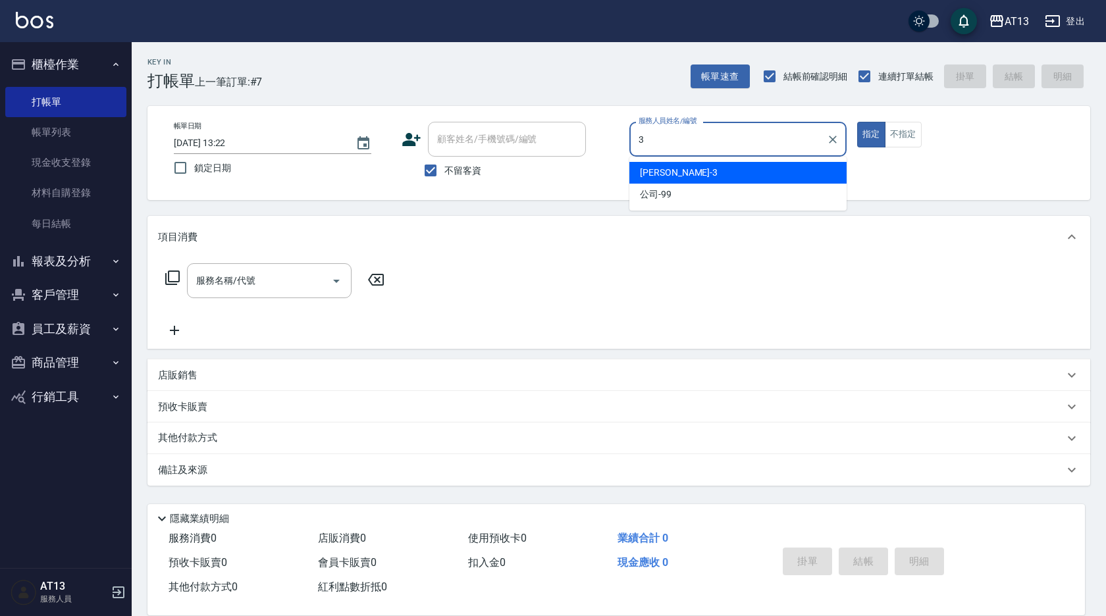
click at [690, 172] on div "[PERSON_NAME] -3" at bounding box center [737, 173] width 217 height 22
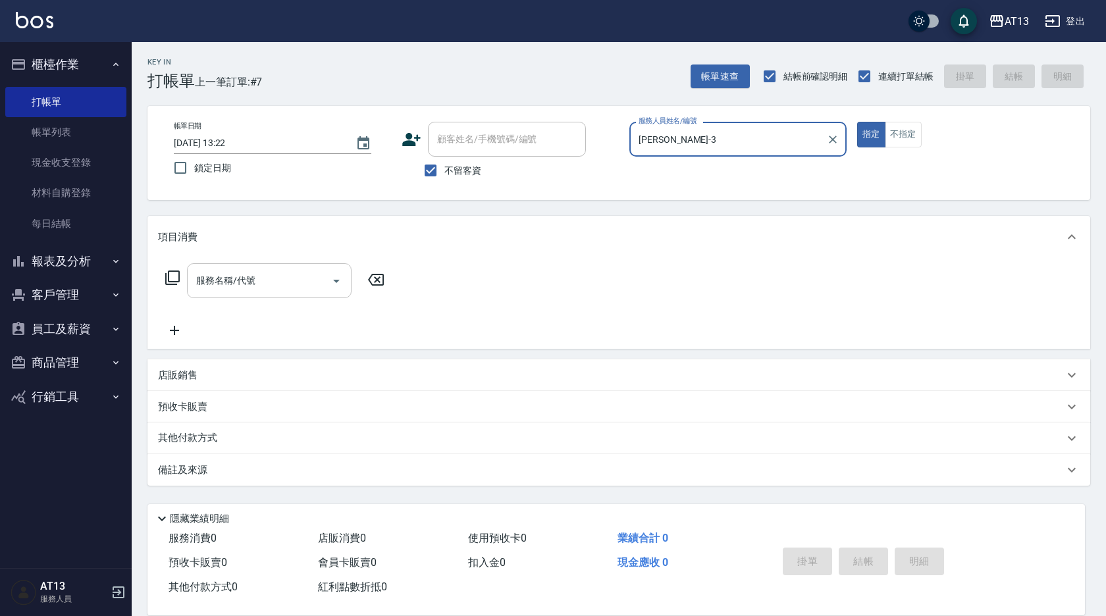
type input "[PERSON_NAME]-3"
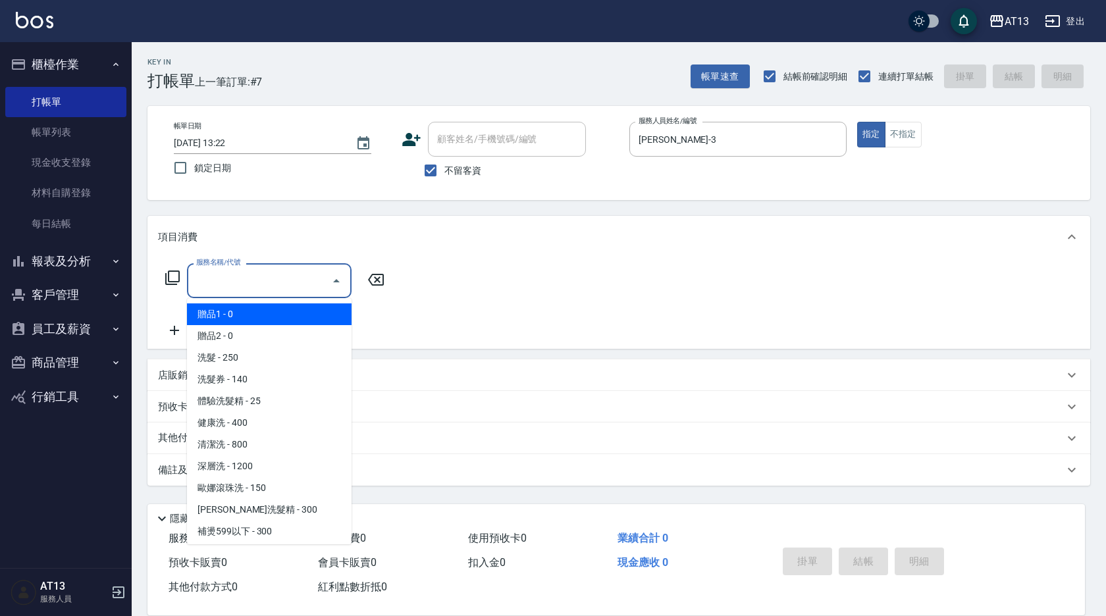
click at [238, 286] on input "服務名稱/代號" at bounding box center [259, 280] width 133 height 23
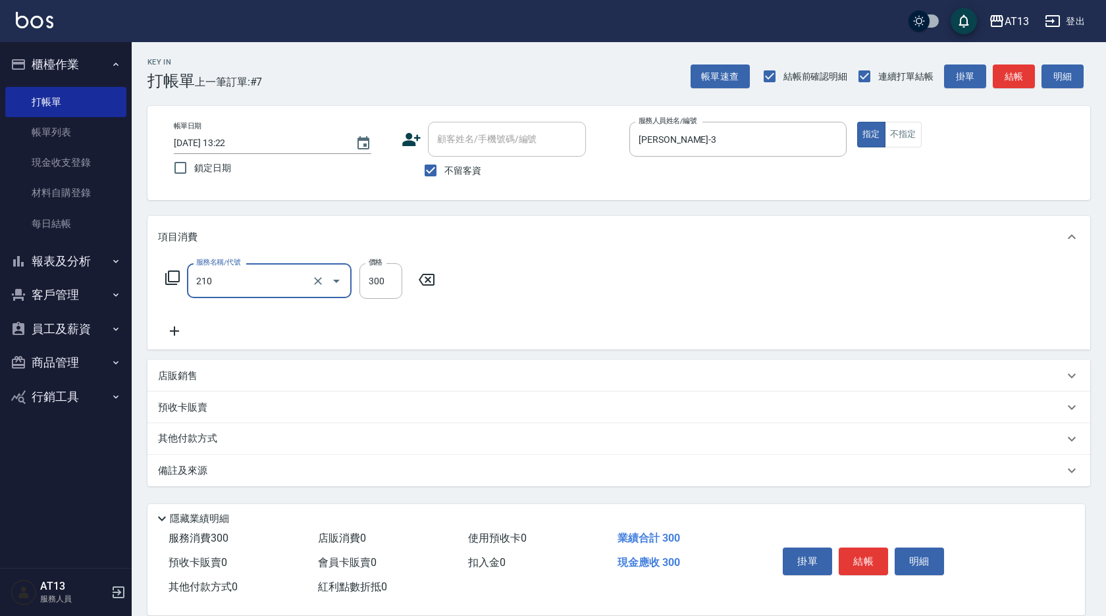
type input "[PERSON_NAME]洗髮精(210)"
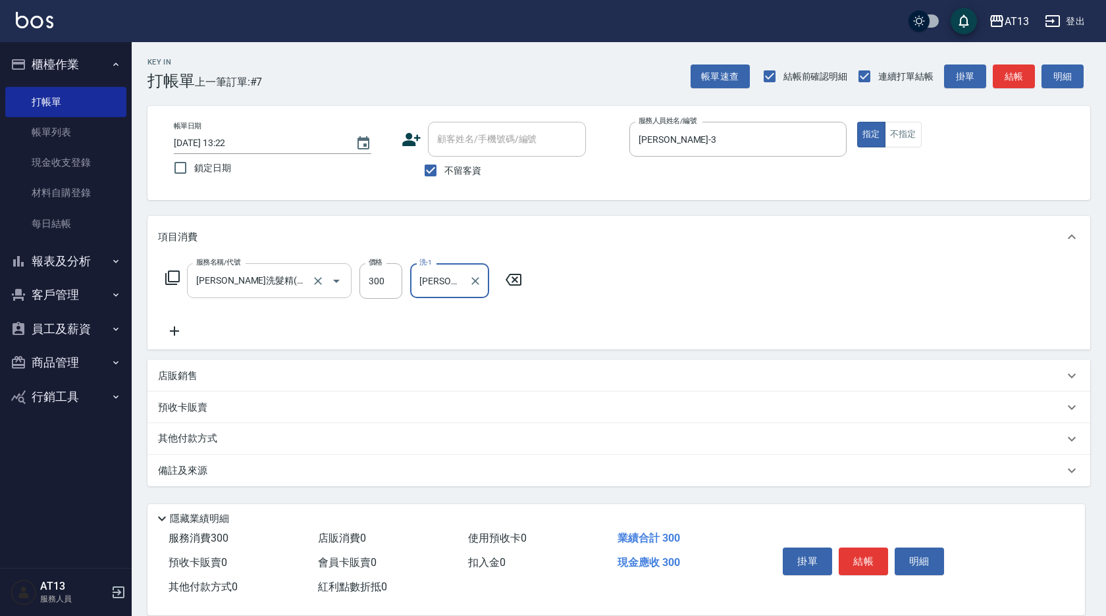
type input "[PERSON_NAME]-24"
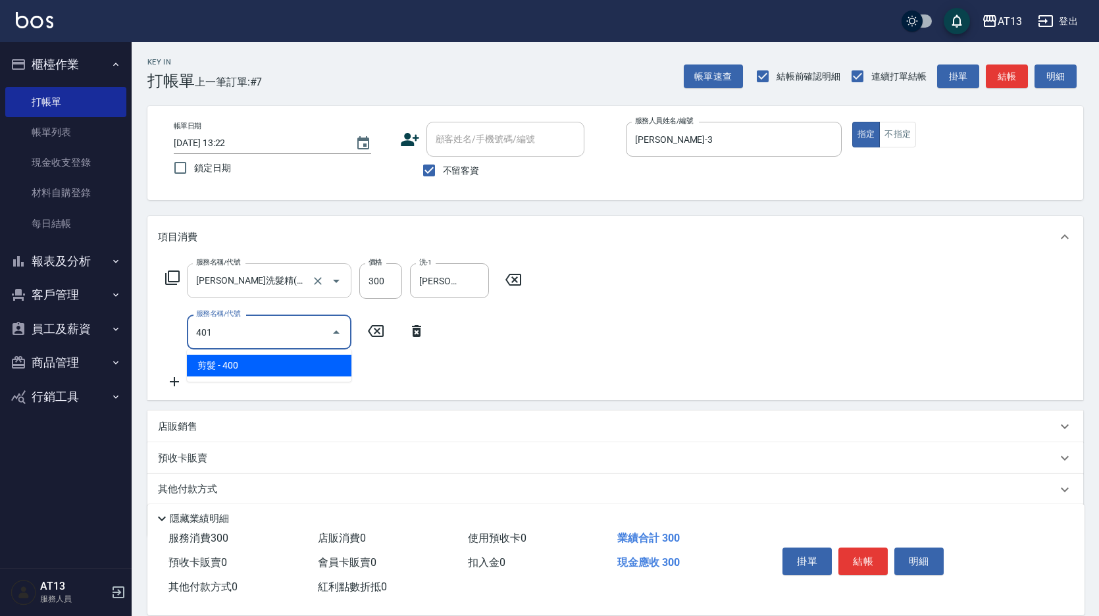
type input "剪髮(401)"
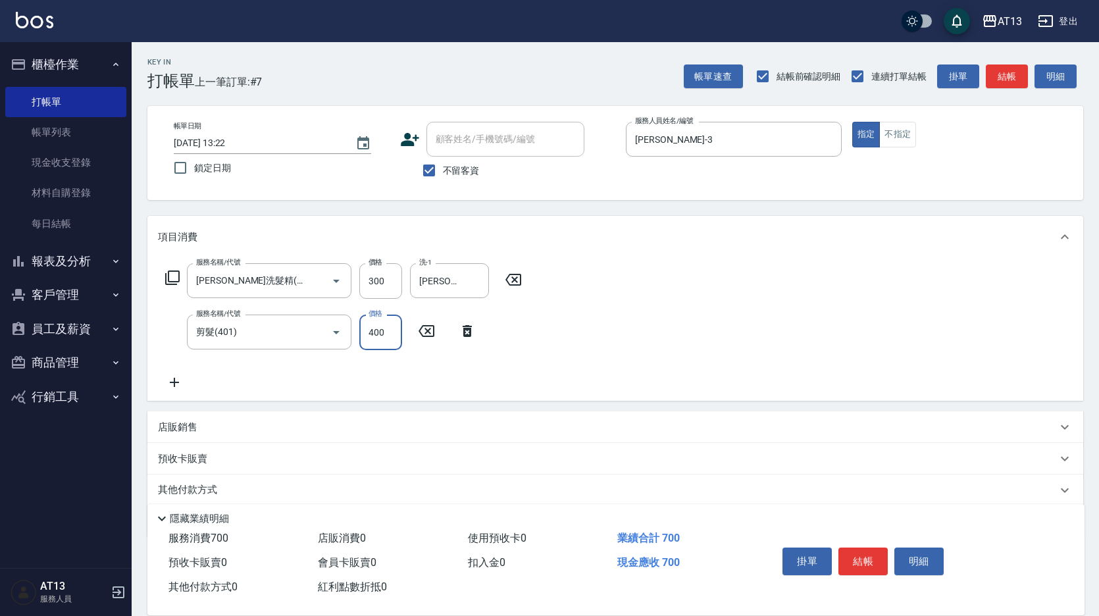
drag, startPoint x: 658, startPoint y: 299, endPoint x: 791, endPoint y: 362, distance: 146.9
click at [663, 303] on div "服務名稱/代號 [PERSON_NAME]洗髮精(210) 服務名稱/代號 價格 300 價格 洗-1 [PERSON_NAME]-24 洗-1 服務名稱/代…" at bounding box center [615, 329] width 936 height 143
click at [871, 554] on button "結帳" at bounding box center [863, 562] width 49 height 28
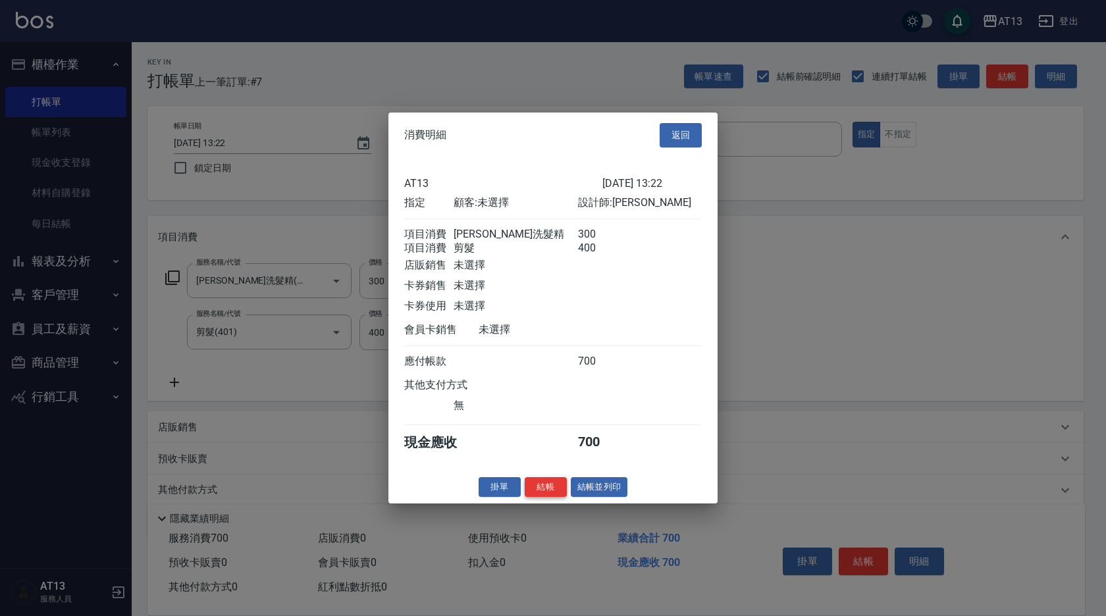
click at [553, 488] on button "結帳" at bounding box center [546, 487] width 42 height 20
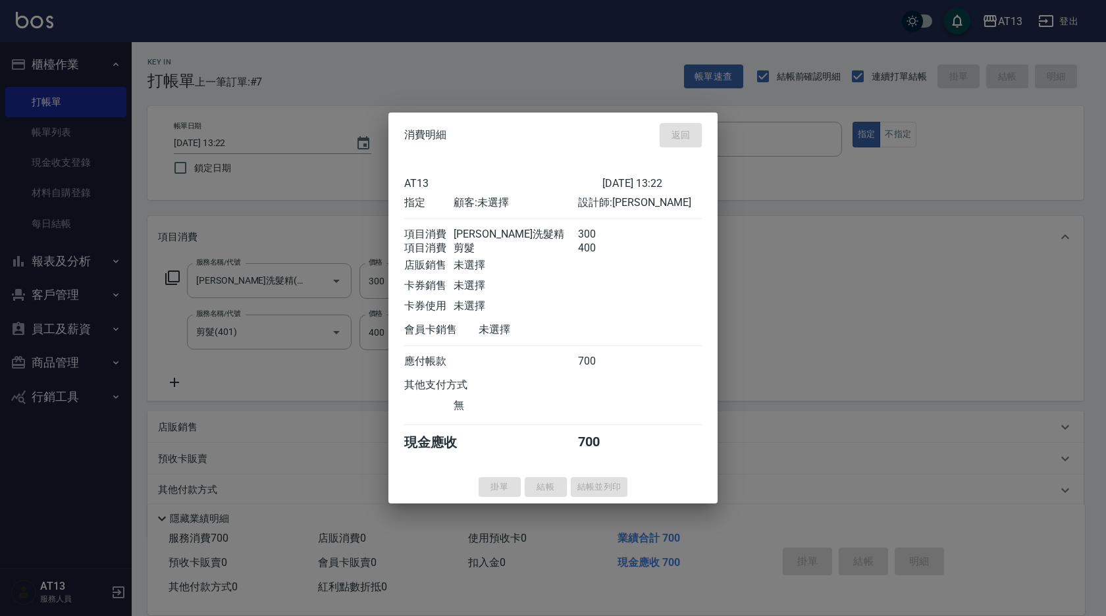
type input "[DATE] 13:23"
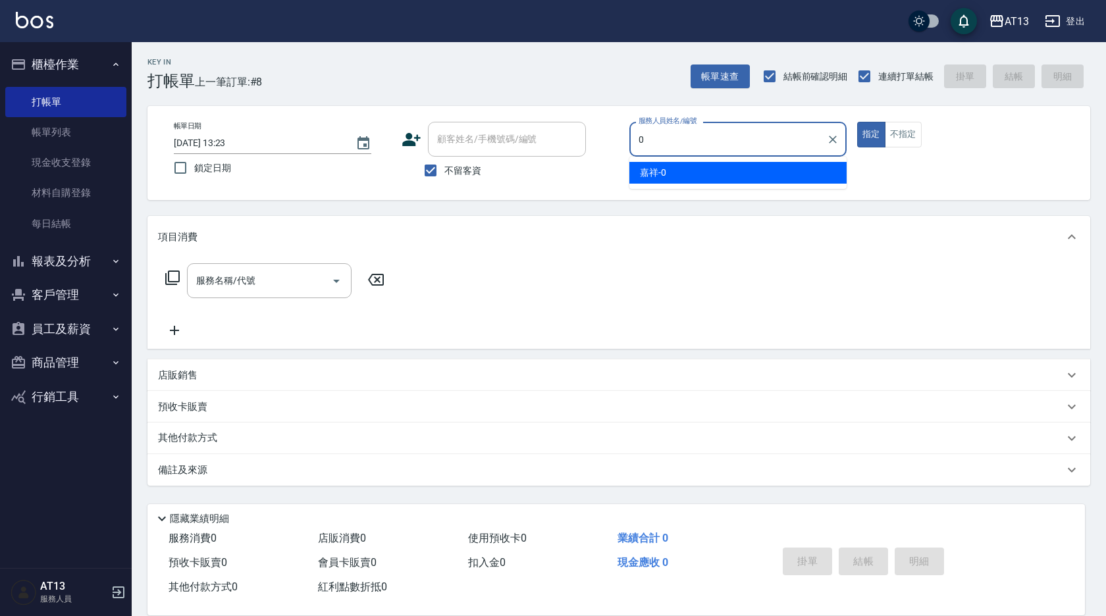
click at [794, 165] on div "嘉祥 -0" at bounding box center [737, 173] width 217 height 22
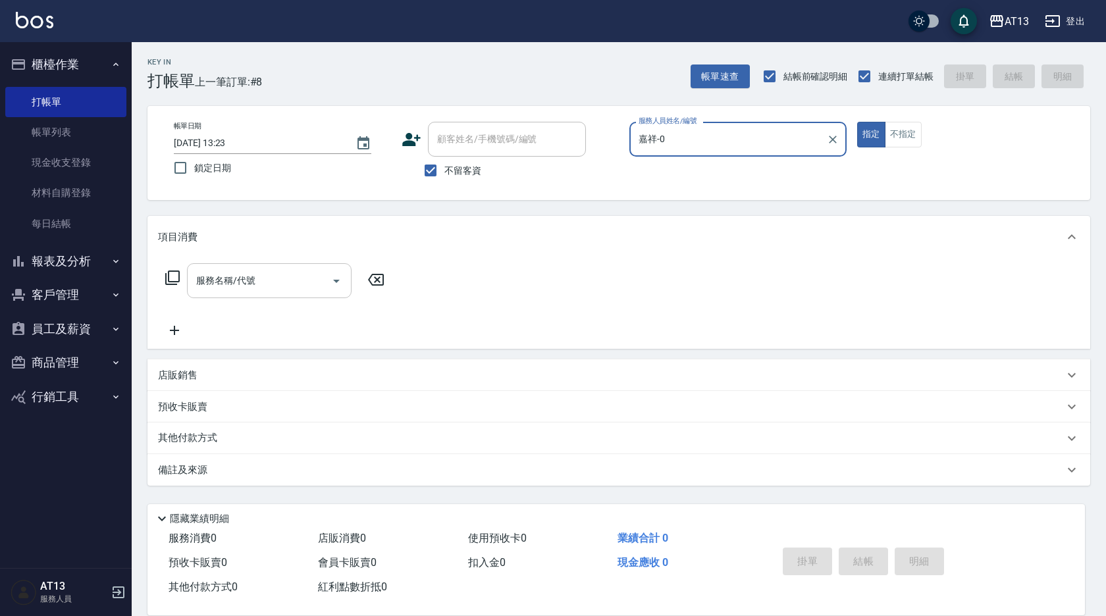
type input "嘉祥-0"
click at [288, 278] on input "服務名稱/代號" at bounding box center [259, 280] width 133 height 23
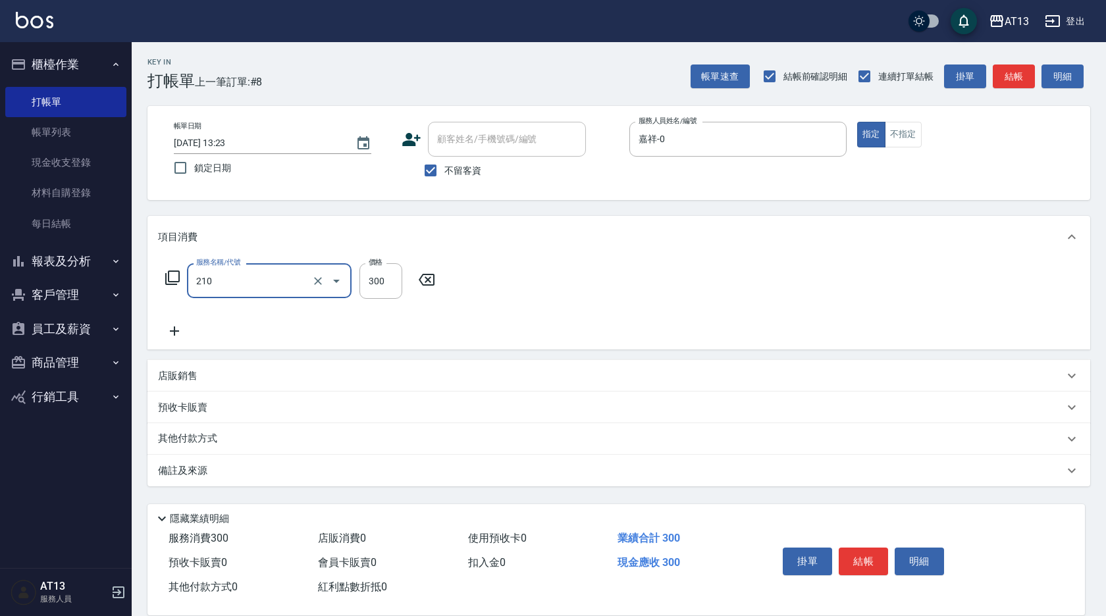
type input "[PERSON_NAME]洗髮精(210)"
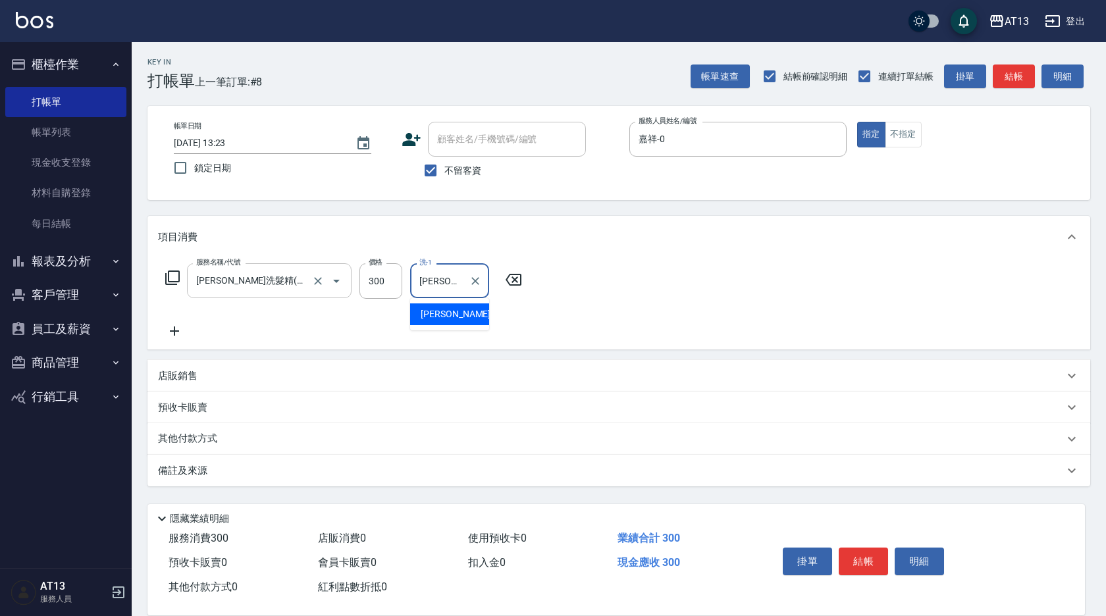
type input "[PERSON_NAME]-11"
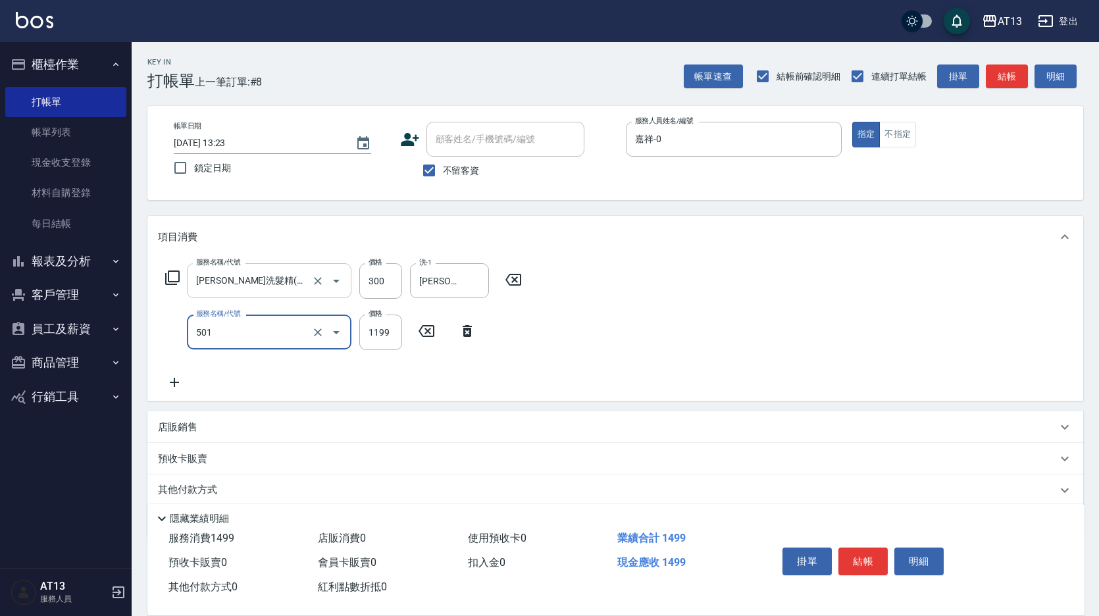
type input "染髮(501)"
click at [369, 335] on input "1199" at bounding box center [380, 333] width 43 height 36
type input "120"
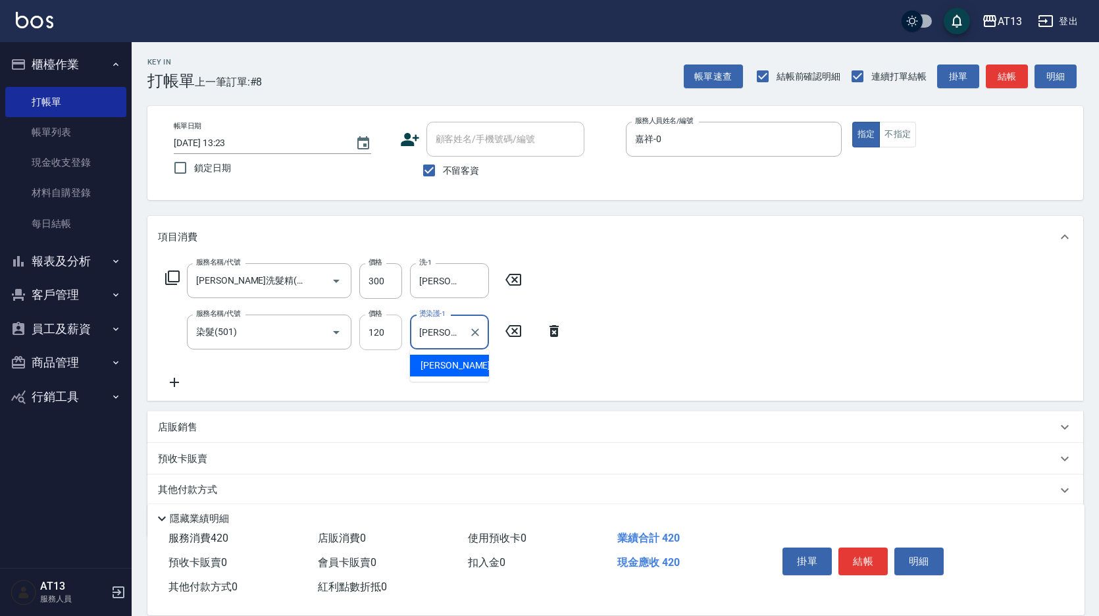
type input "[PERSON_NAME]-11"
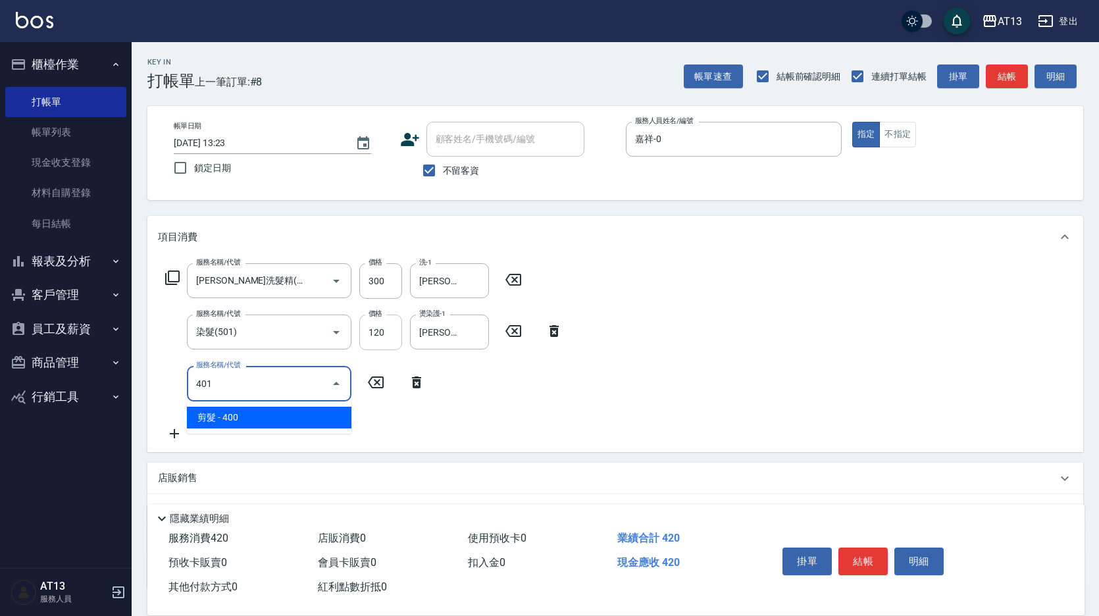
type input "剪髮(401)"
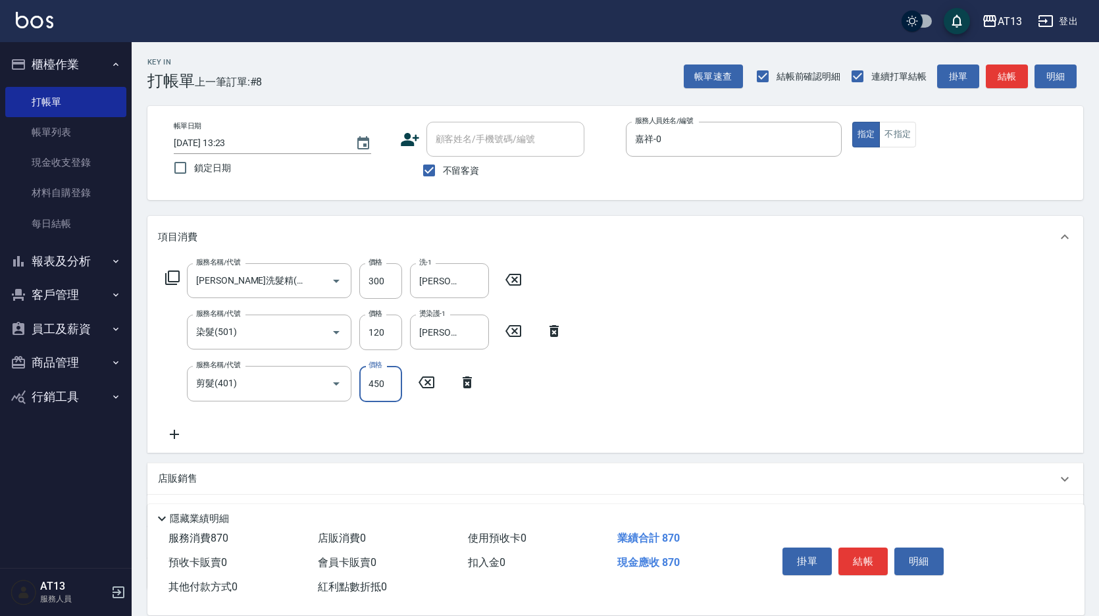
type input "450"
click at [698, 328] on div "服務名稱/代號 [PERSON_NAME]洗髮精(210) 服務名稱/代號 價格 300 價格 洗-1 [PERSON_NAME]-11 洗-1 服務名稱/代…" at bounding box center [615, 355] width 936 height 194
click at [375, 335] on input "120" at bounding box center [380, 333] width 43 height 36
type input "1200"
click at [721, 365] on div "服務名稱/代號 [PERSON_NAME]洗髮精(210) 服務名稱/代號 價格 300 價格 洗-1 [PERSON_NAME]-11 洗-1 服務名稱/代…" at bounding box center [615, 355] width 936 height 194
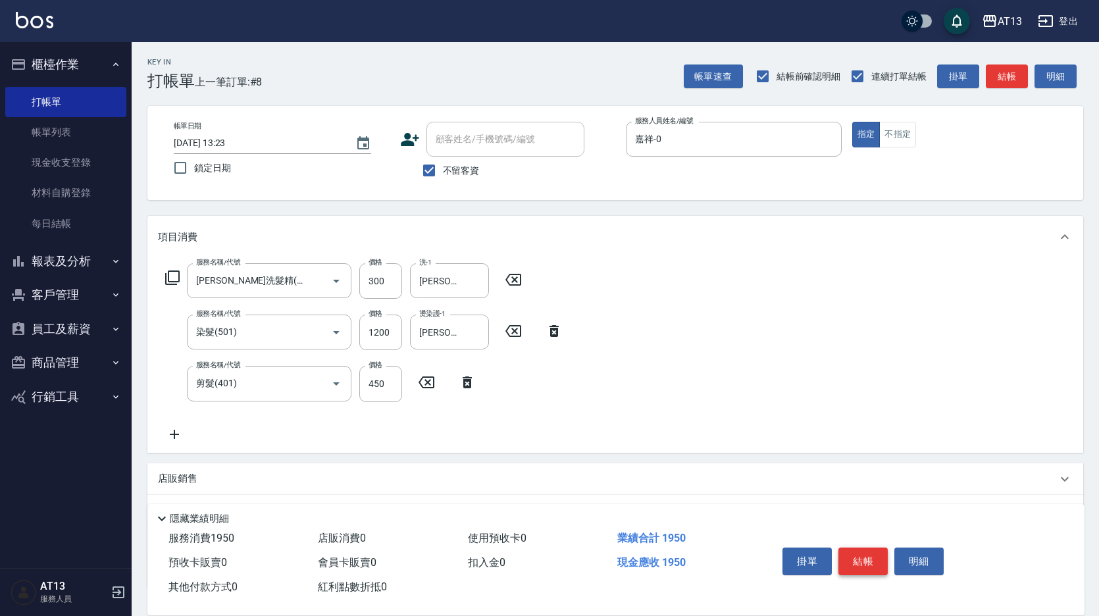
click at [867, 548] on button "結帳" at bounding box center [863, 562] width 49 height 28
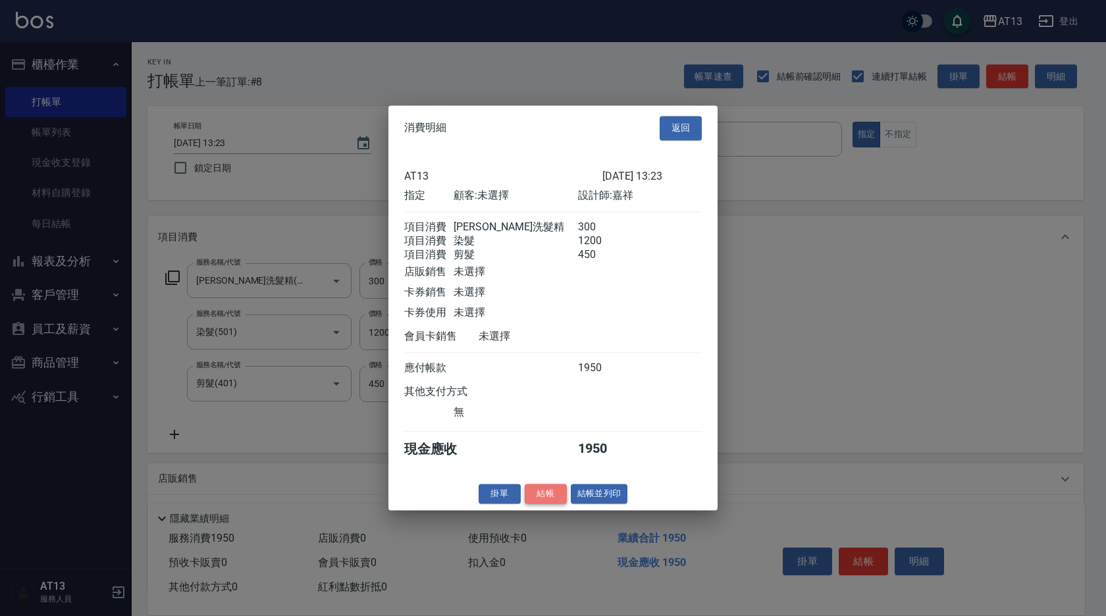
click at [552, 504] on button "結帳" at bounding box center [546, 494] width 42 height 20
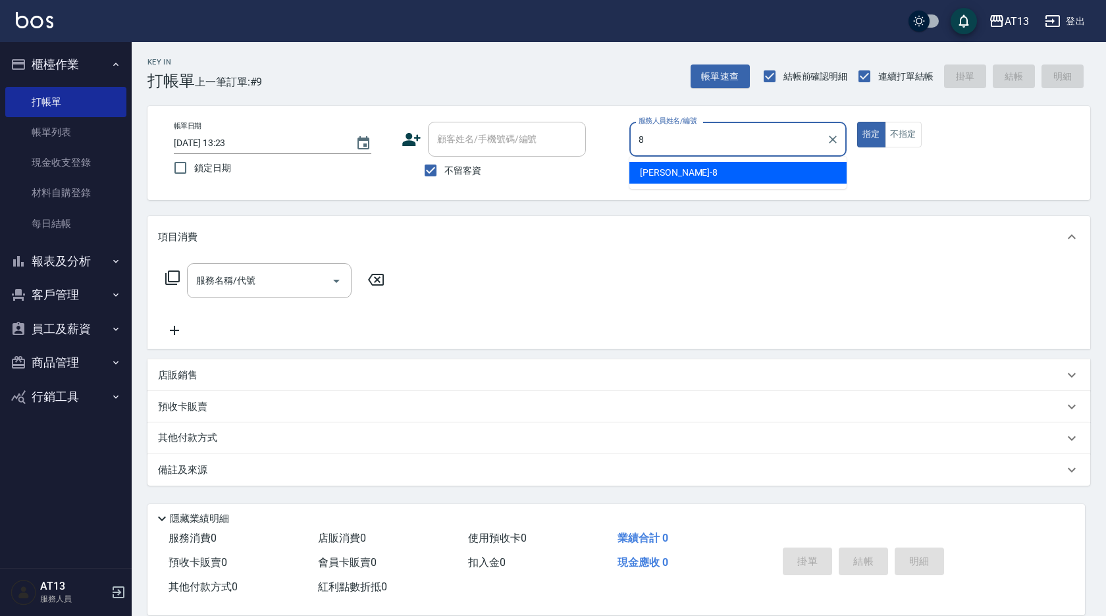
click at [687, 165] on div "[PERSON_NAME] -8" at bounding box center [737, 173] width 217 height 22
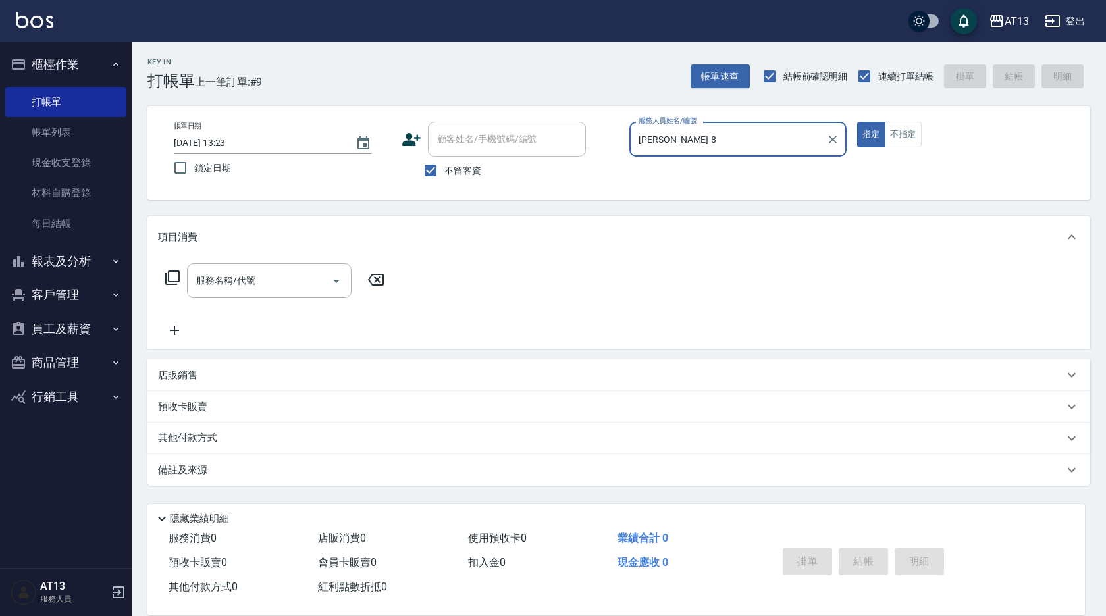
type input "[PERSON_NAME]-8"
drag, startPoint x: 927, startPoint y: 133, endPoint x: 914, endPoint y: 140, distance: 15.3
click at [920, 137] on div "指定 不指定" at bounding box center [965, 135] width 217 height 26
click at [913, 140] on button "不指定" at bounding box center [903, 135] width 37 height 26
type button "false"
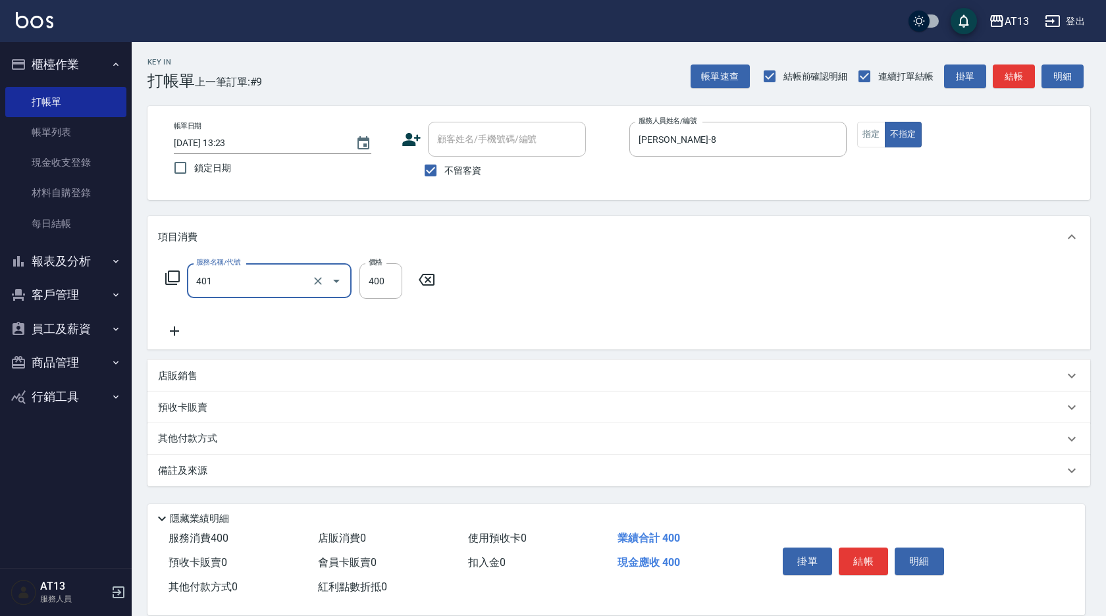
type input "剪髮(401)"
type input "200"
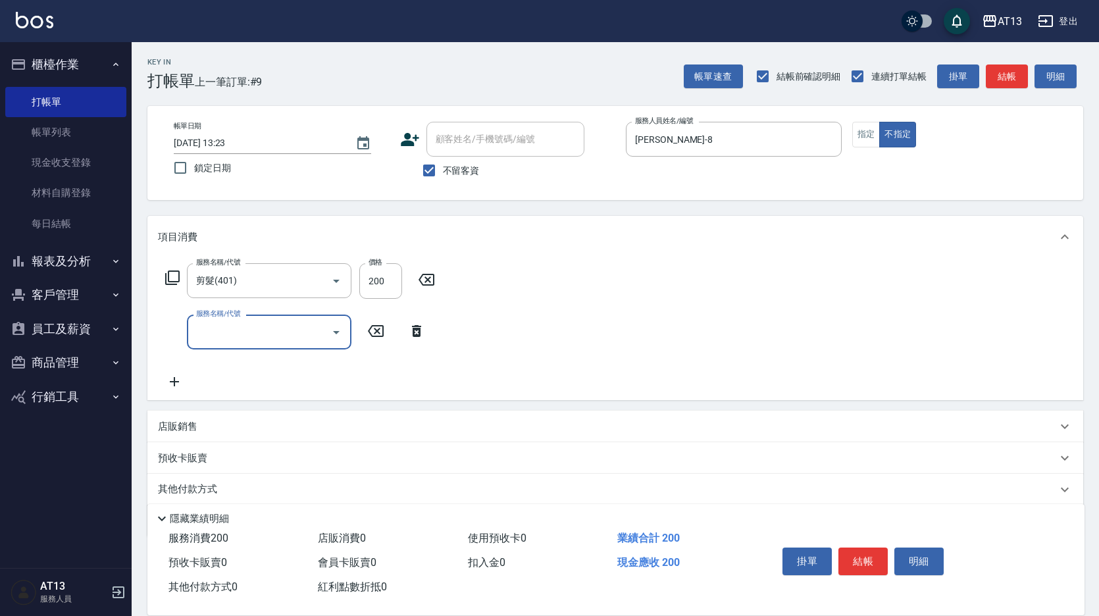
drag, startPoint x: 652, startPoint y: 329, endPoint x: 870, endPoint y: 498, distance: 276.3
click at [668, 349] on div "服務名稱/代號 剪髮(401) 服務名稱/代號 價格 200 價格 服務名稱/代號 服務名稱/代號" at bounding box center [615, 329] width 936 height 142
click at [873, 566] on button "結帳" at bounding box center [863, 562] width 49 height 28
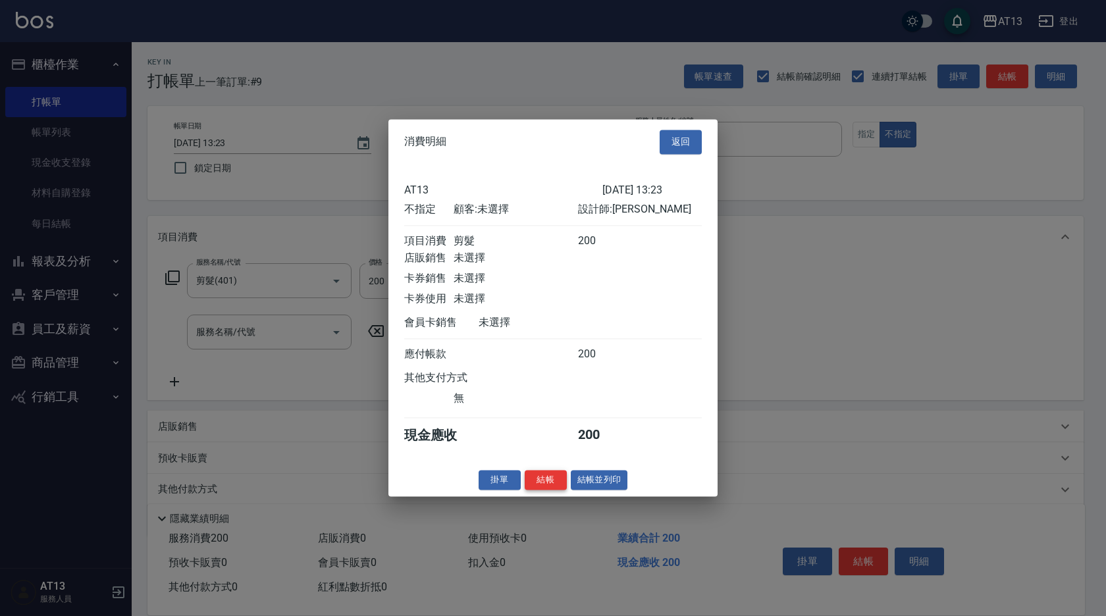
click at [558, 490] on button "結帳" at bounding box center [546, 480] width 42 height 20
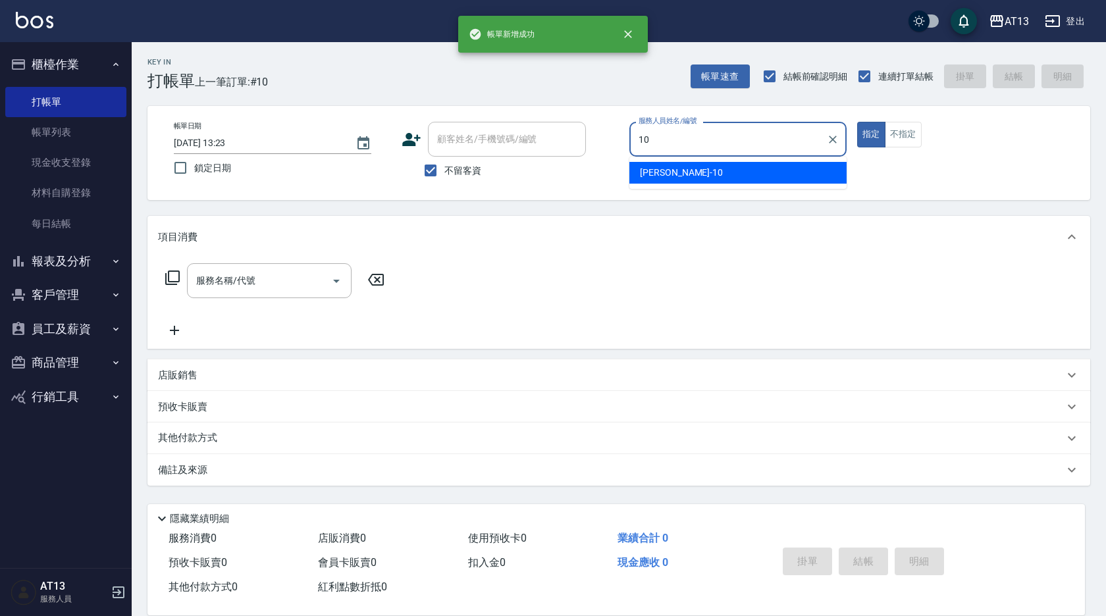
click at [666, 162] on div "[PERSON_NAME] -10" at bounding box center [737, 173] width 217 height 22
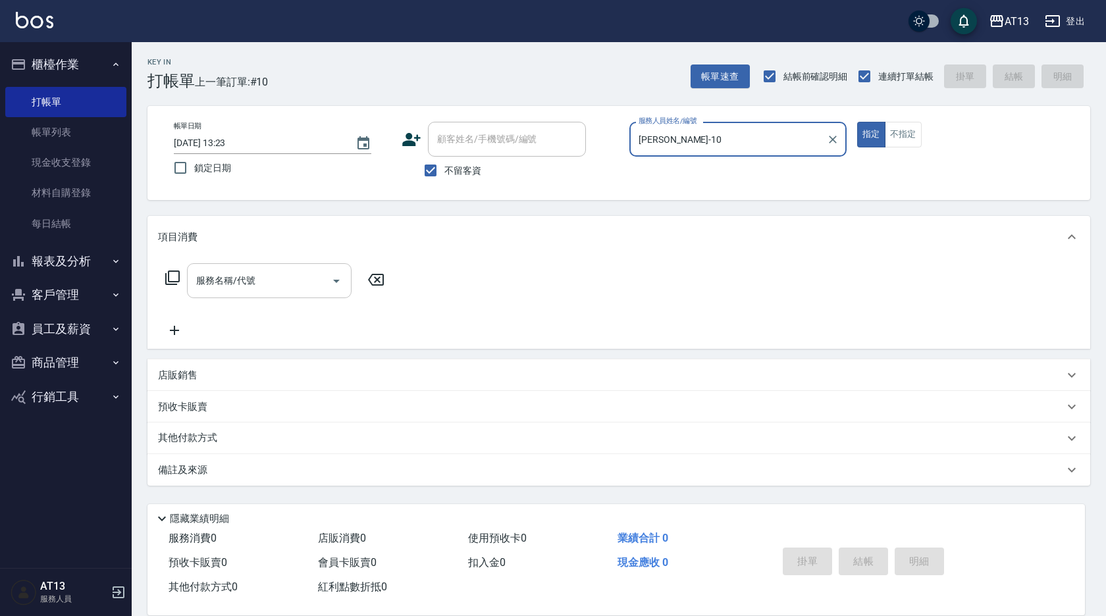
type input "[PERSON_NAME]-10"
drag, startPoint x: 284, startPoint y: 282, endPoint x: 277, endPoint y: 292, distance: 11.3
click at [281, 285] on input "服務名稱/代號" at bounding box center [259, 280] width 133 height 23
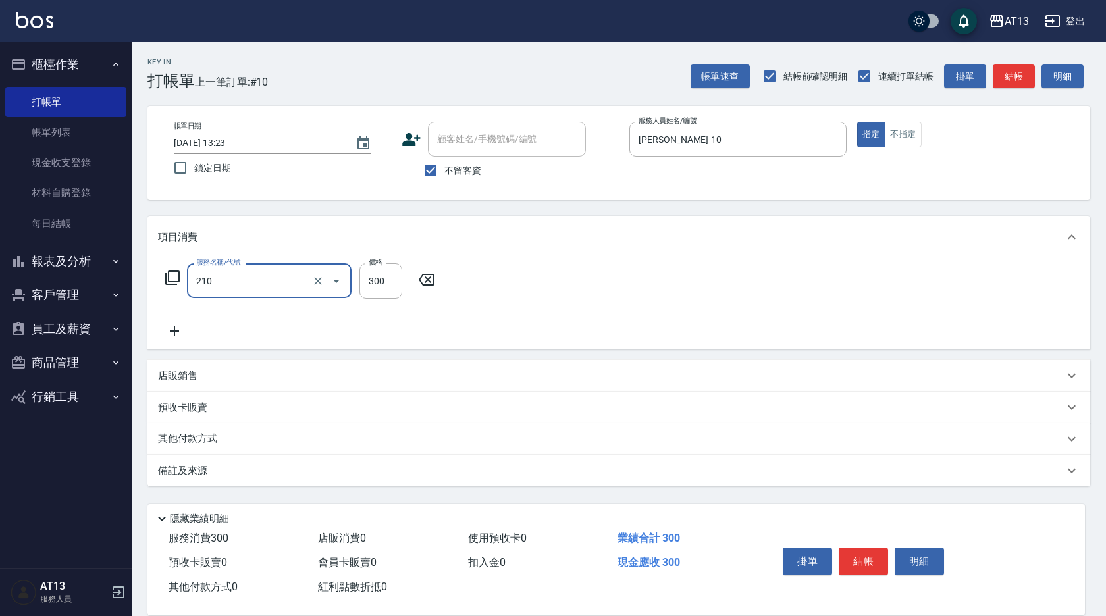
type input "[PERSON_NAME]洗髮精(210)"
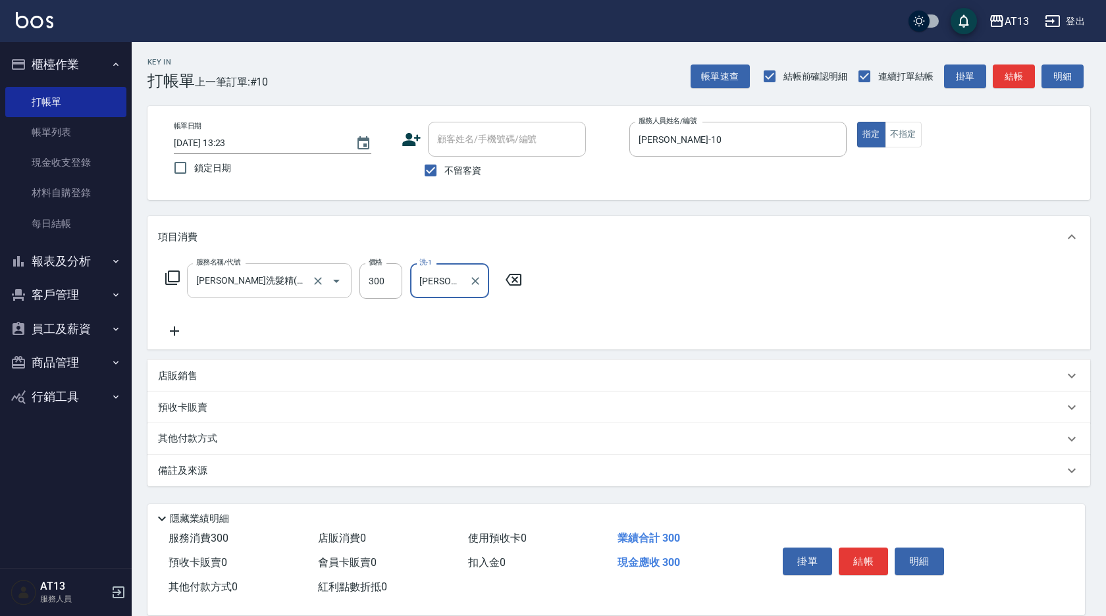
type input "[PERSON_NAME]-26"
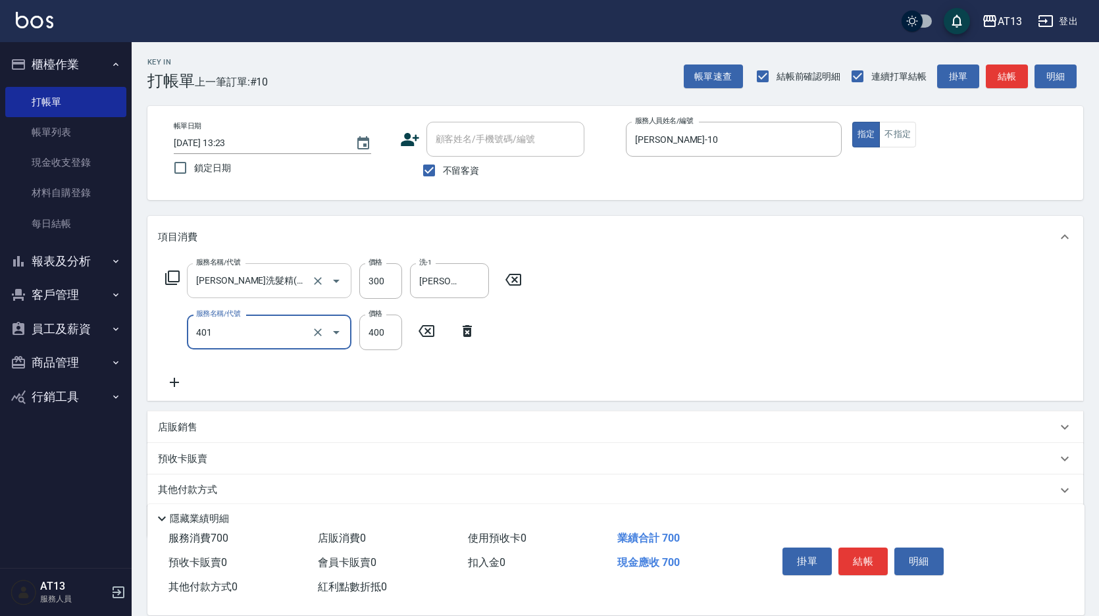
type input "剪髮(401)"
drag, startPoint x: 818, startPoint y: 343, endPoint x: 868, endPoint y: 494, distance: 158.8
click at [817, 367] on div "服務名稱/代號 [PERSON_NAME]洗髮精(210) 服務名稱/代號 價格 300 價格 洗-1 [PERSON_NAME]-26 洗-1 服務名稱/代…" at bounding box center [615, 329] width 936 height 143
drag, startPoint x: 860, startPoint y: 556, endPoint x: 841, endPoint y: 542, distance: 24.0
click at [859, 556] on button "結帳" at bounding box center [863, 562] width 49 height 28
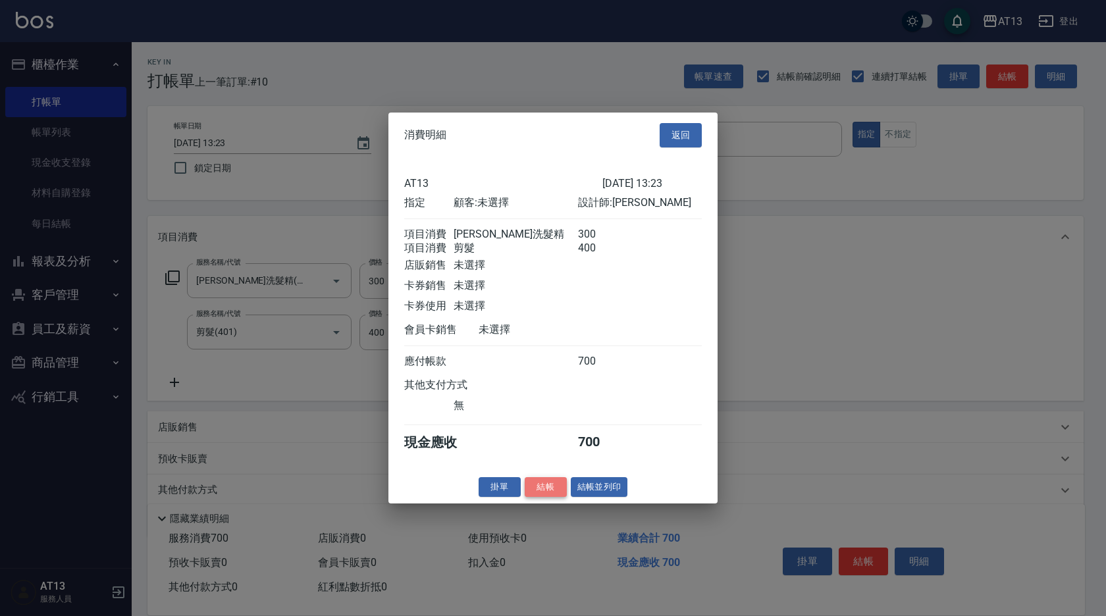
click at [548, 497] on button "結帳" at bounding box center [546, 487] width 42 height 20
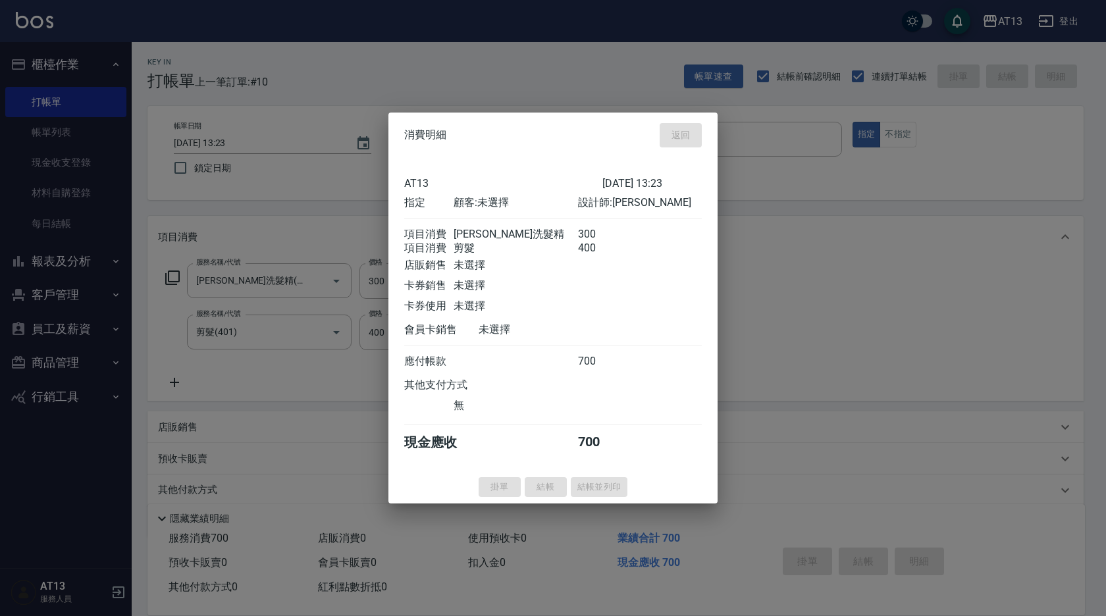
type input "[DATE] 13:24"
